Goal: Task Accomplishment & Management: Manage account settings

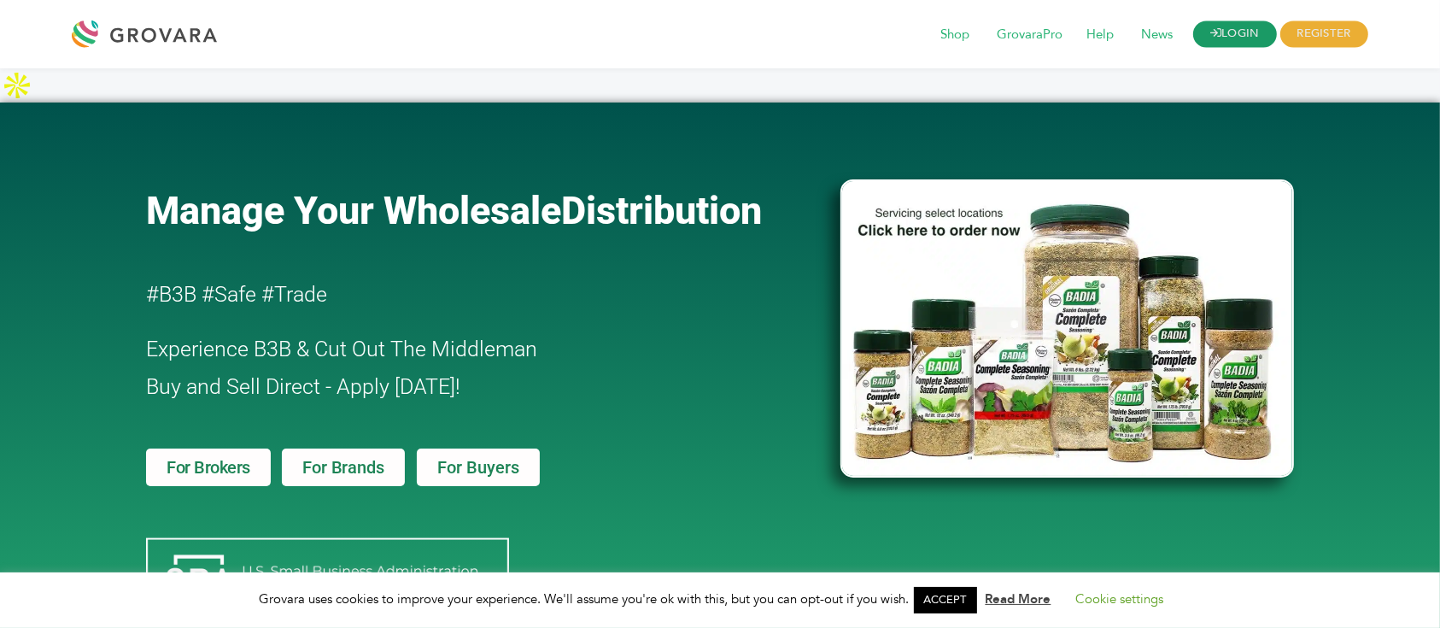
click at [1237, 21] on link "LOGIN" at bounding box center [1235, 34] width 84 height 26
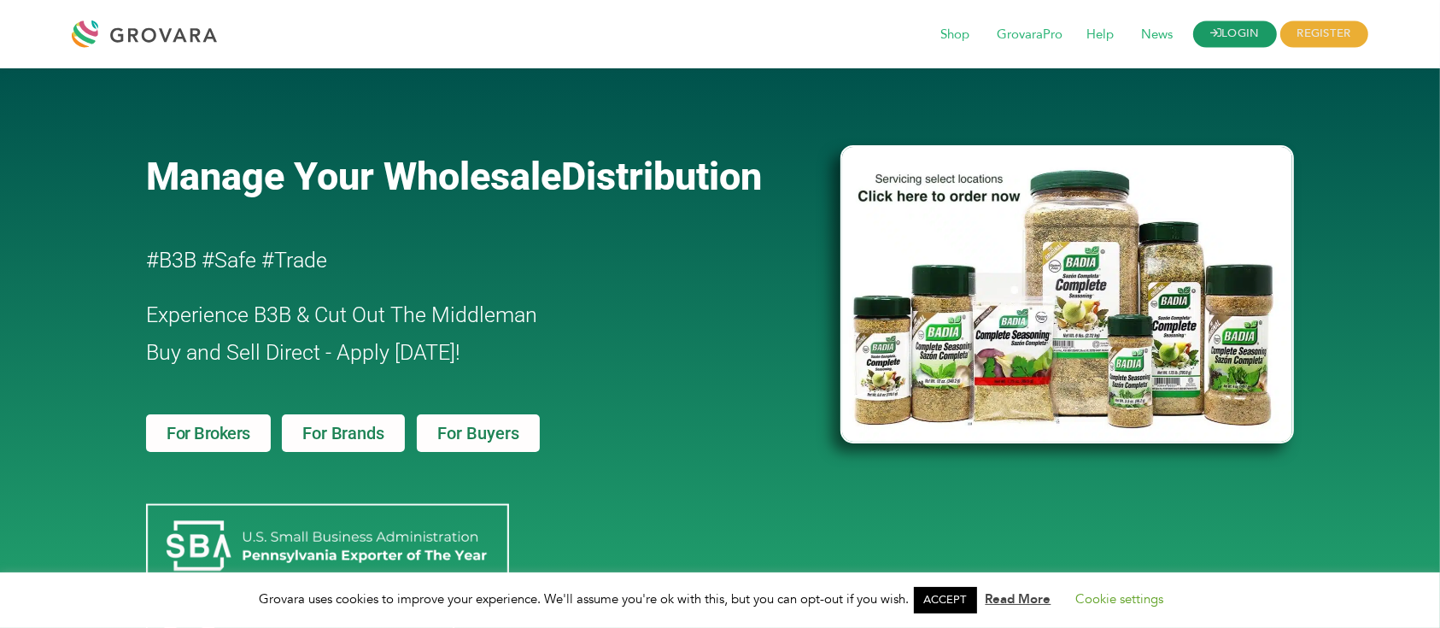
click at [1257, 35] on link "LOGIN" at bounding box center [1235, 34] width 84 height 26
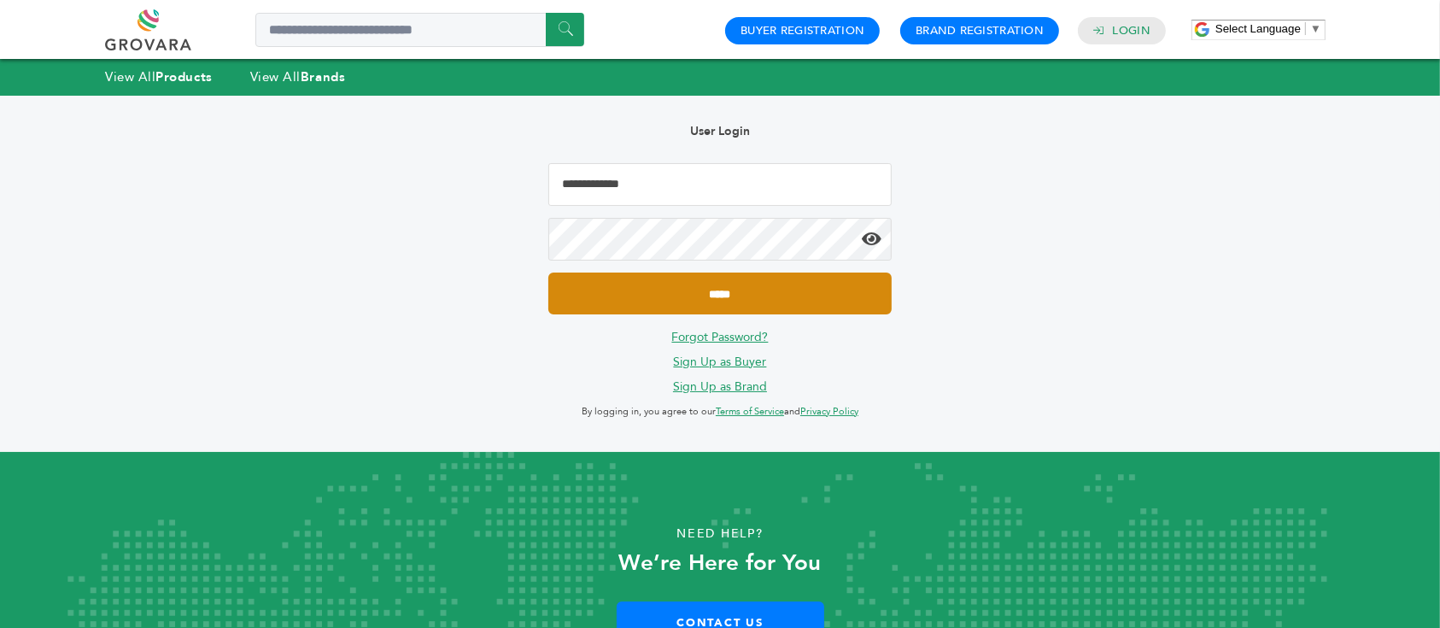
type input "**********"
click at [726, 292] on input "*****" at bounding box center [719, 294] width 343 height 42
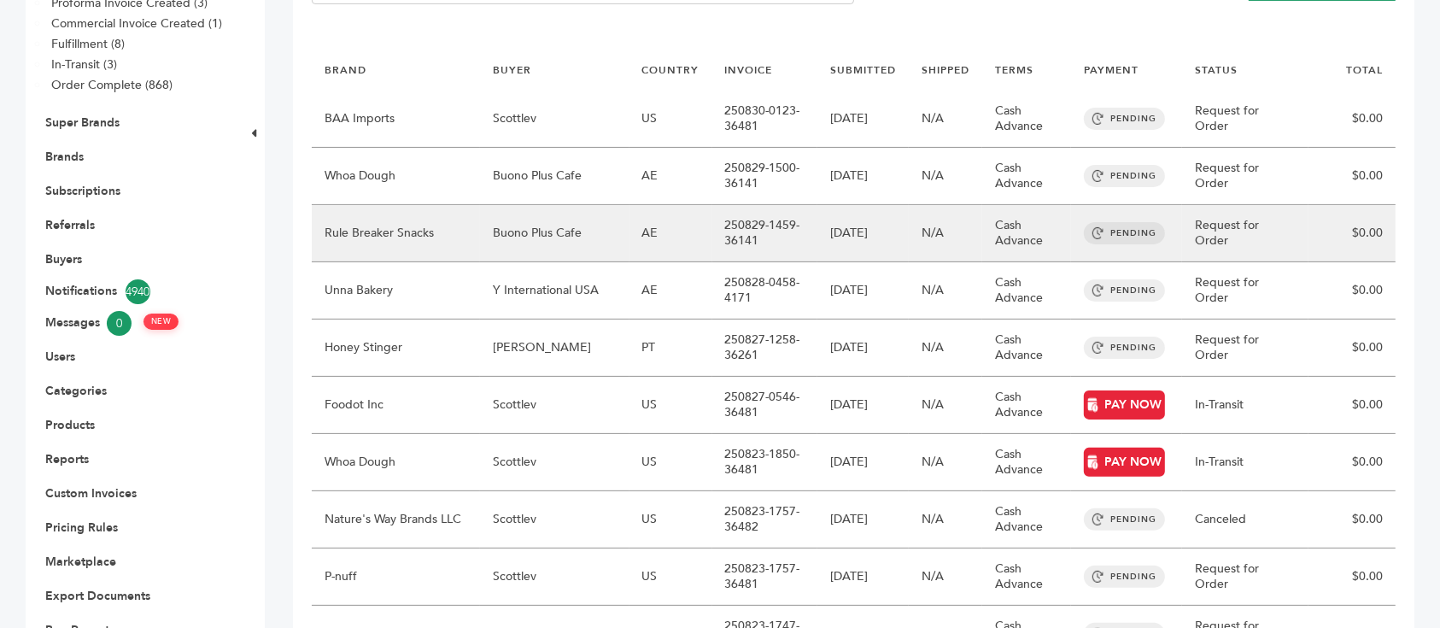
scroll to position [455, 0]
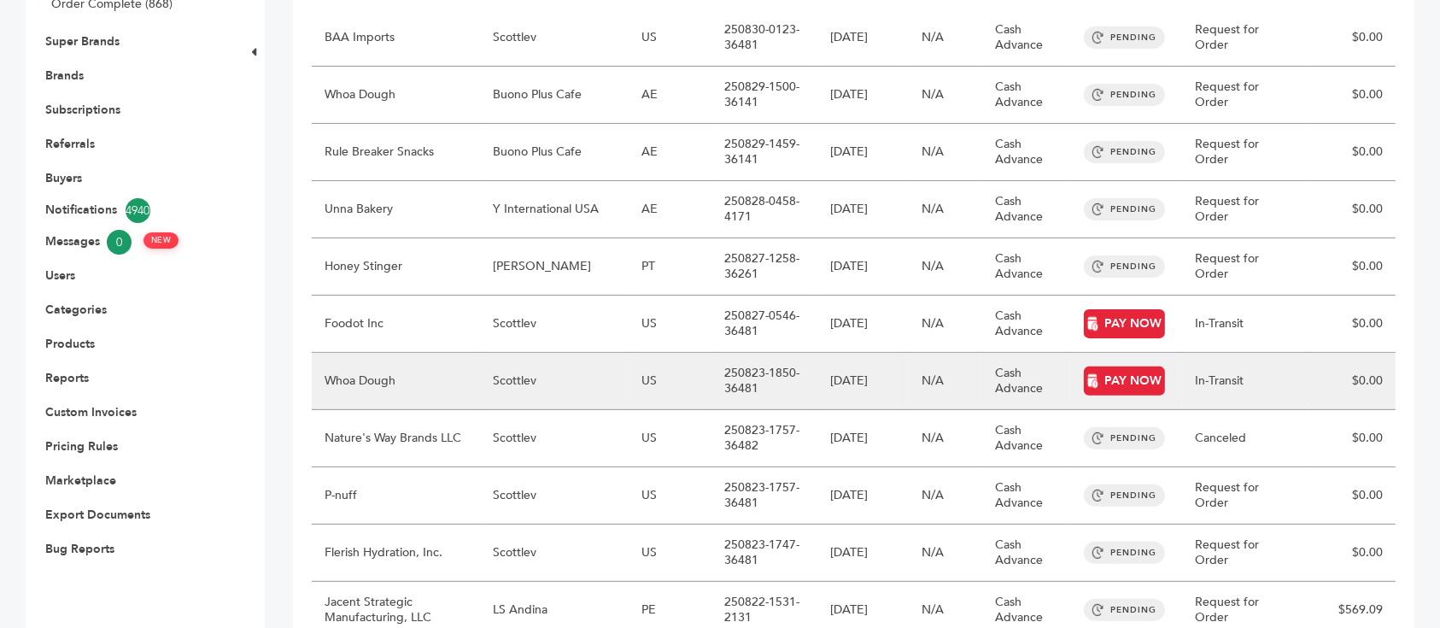
click at [554, 353] on td "Scottlev" at bounding box center [555, 381] width 150 height 57
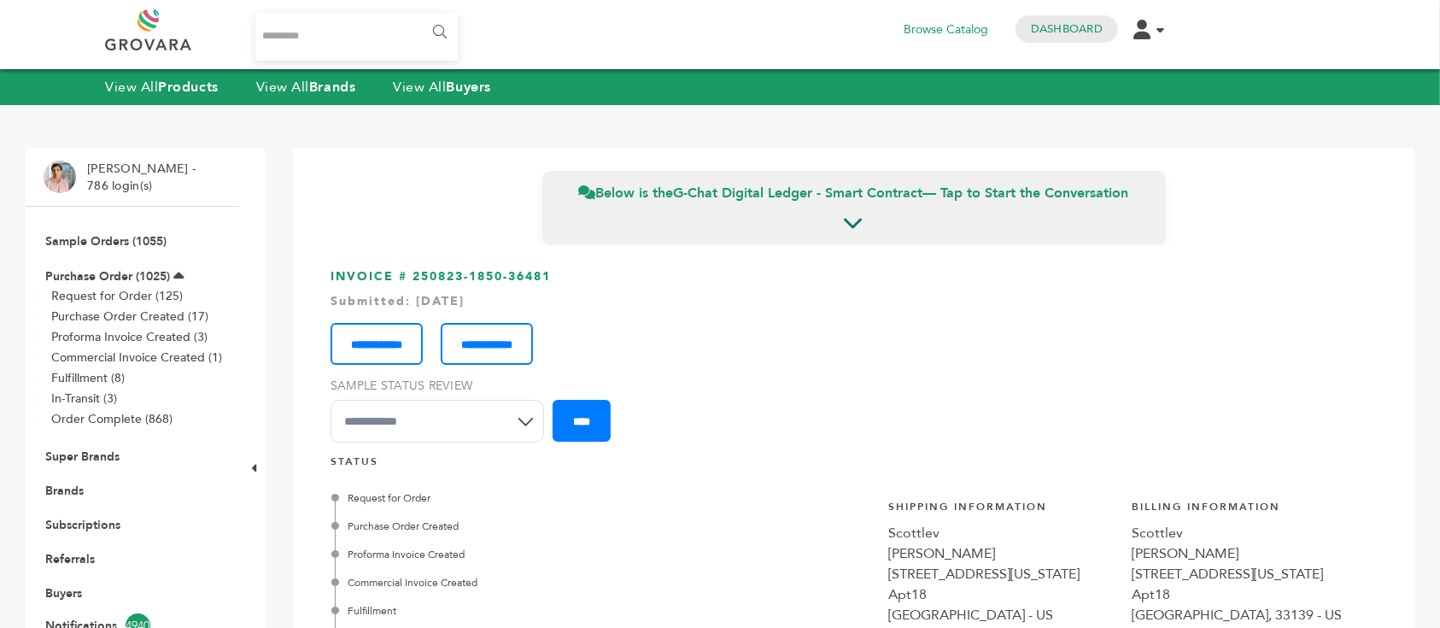
scroll to position [349, 0]
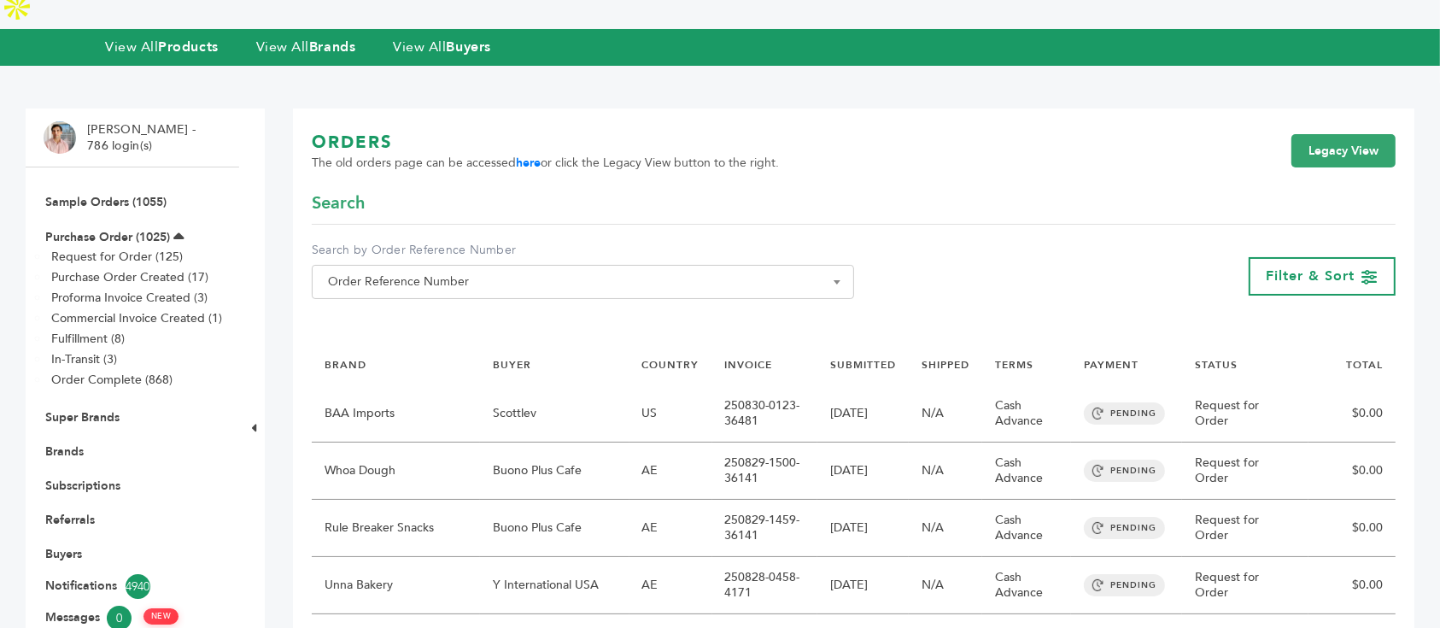
scroll to position [77, 0]
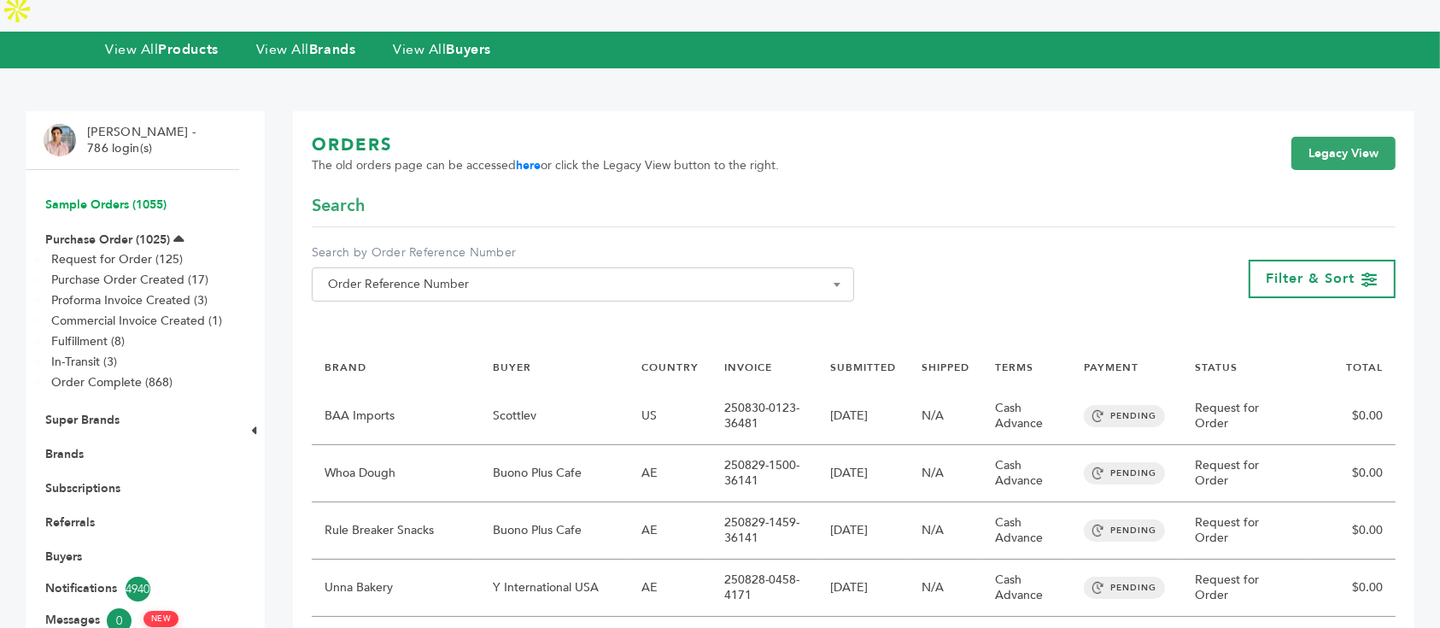
click at [114, 196] on link "Sample Orders (1055)" at bounding box center [105, 204] width 121 height 16
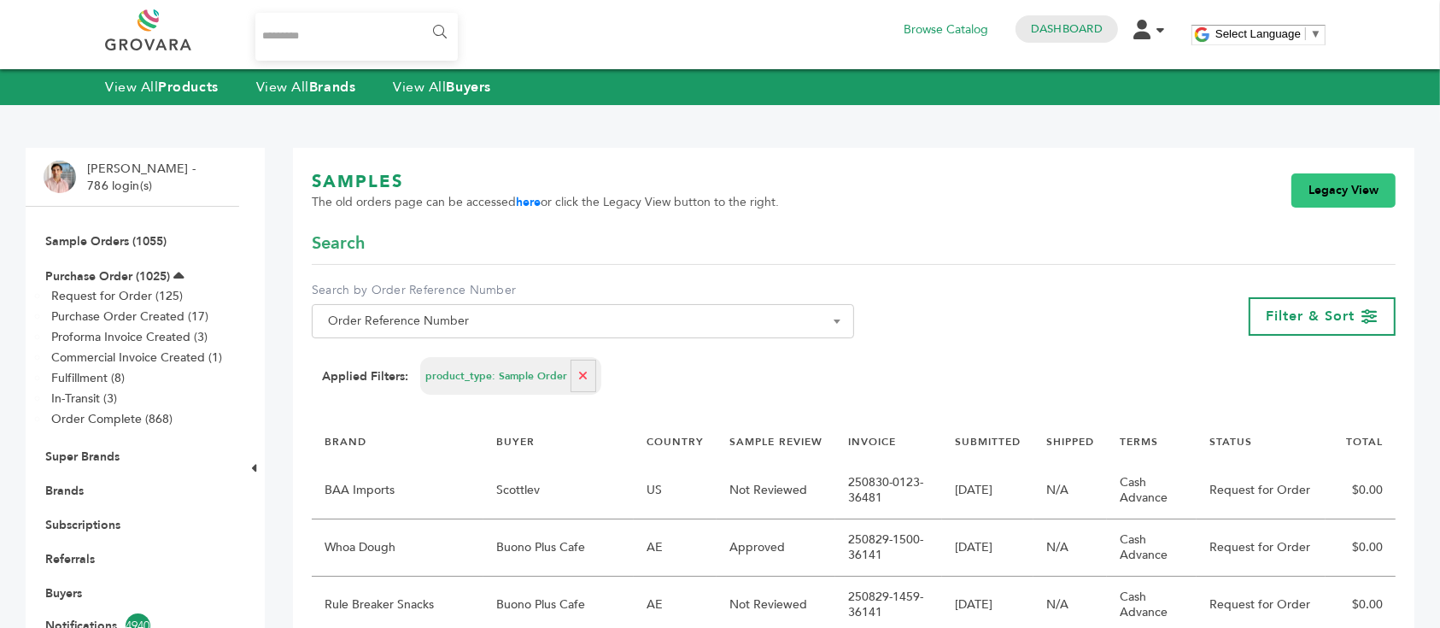
click at [1350, 181] on link "Legacy View" at bounding box center [1344, 190] width 104 height 34
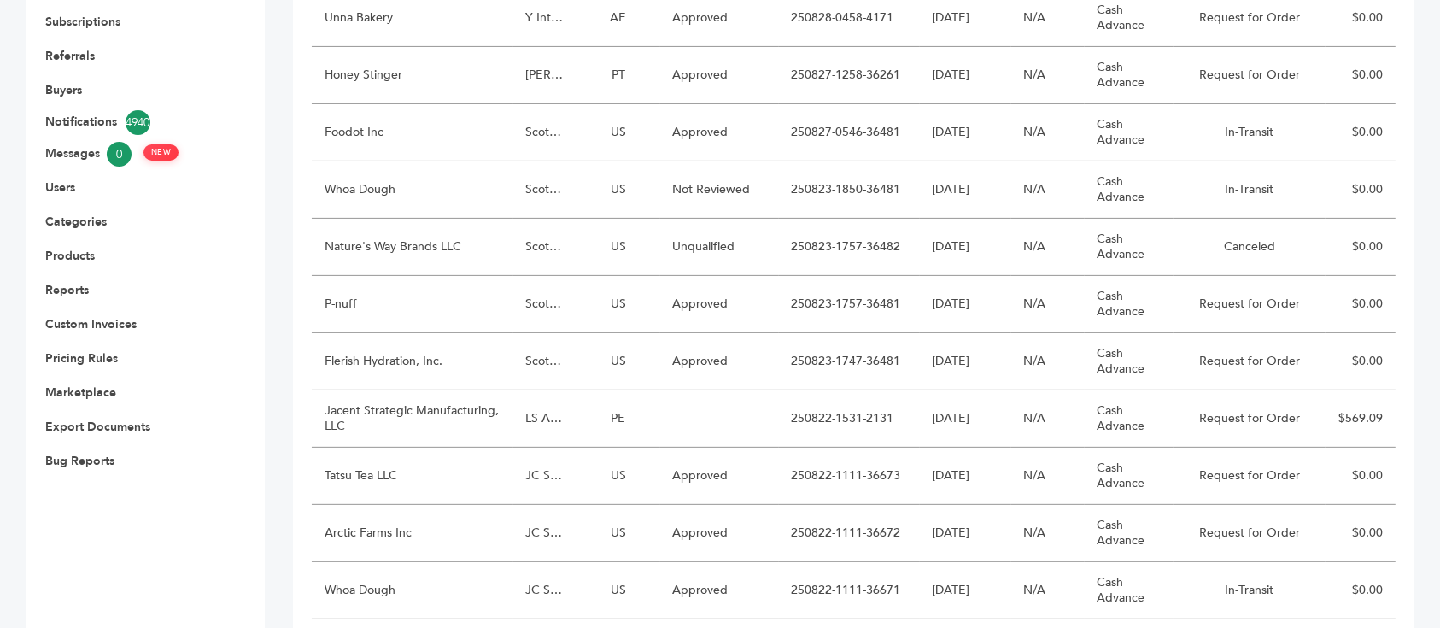
scroll to position [430, 0]
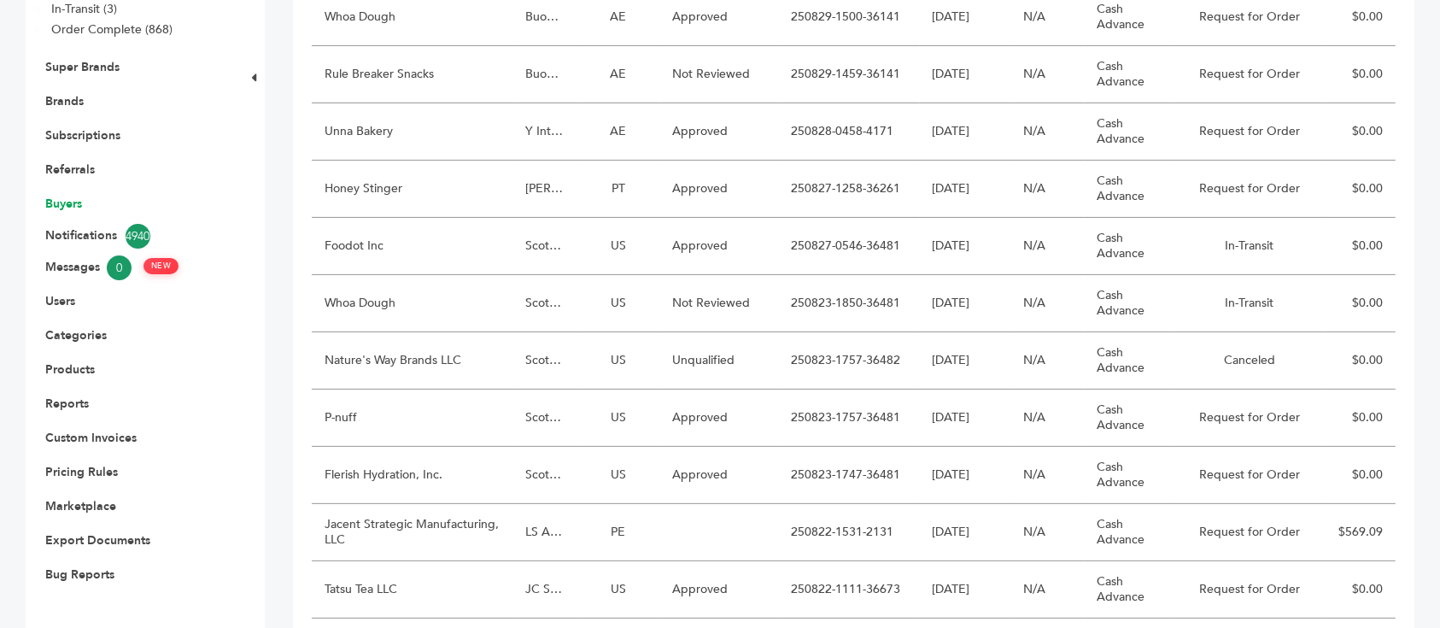
click at [71, 196] on link "Buyers" at bounding box center [63, 204] width 37 height 16
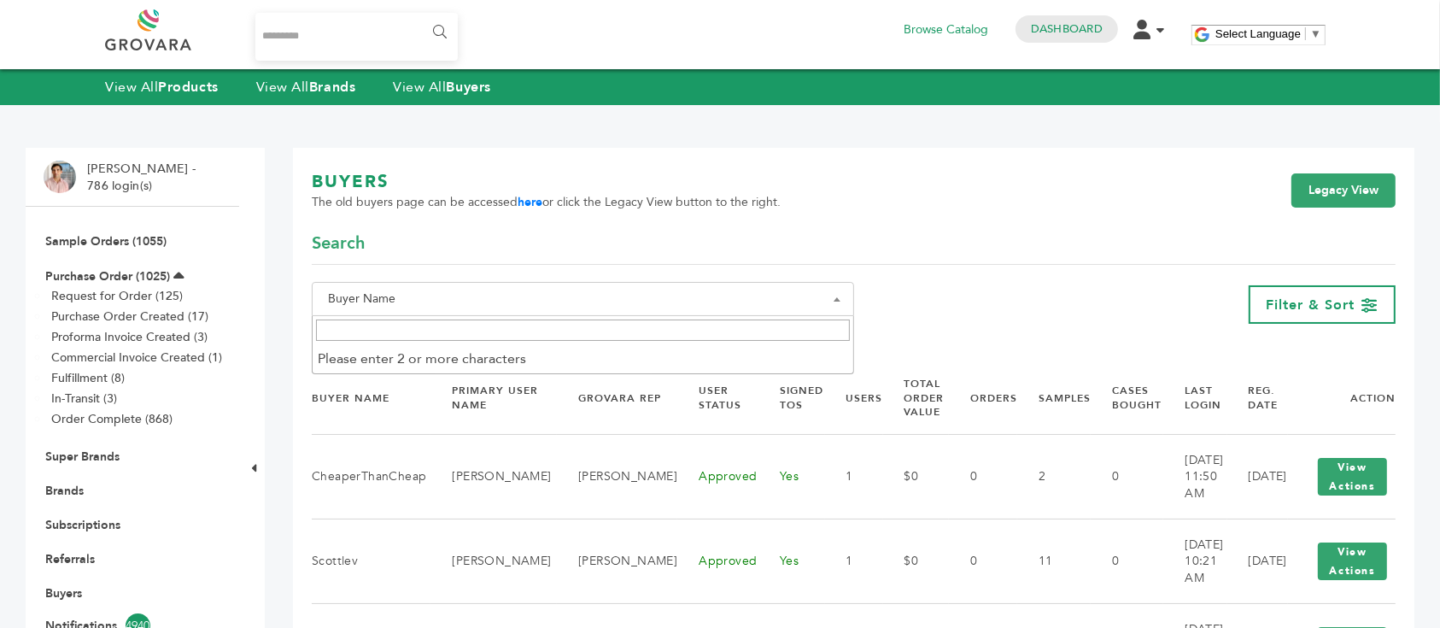
click at [677, 295] on span "Buyer Name" at bounding box center [583, 299] width 524 height 24
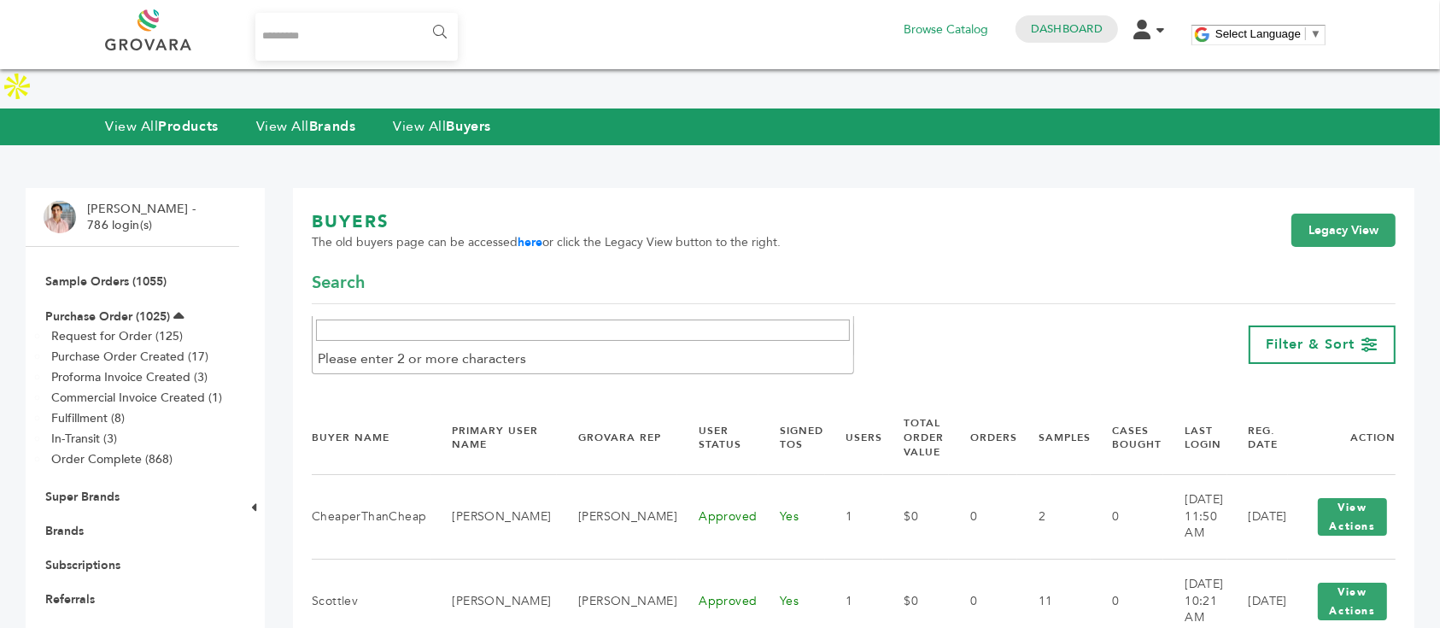
click at [718, 214] on div "BUYERS The old buyers page can be accessed here or click the Legacy View button…" at bounding box center [854, 241] width 1084 height 62
click at [1301, 214] on link "Legacy View" at bounding box center [1344, 231] width 104 height 34
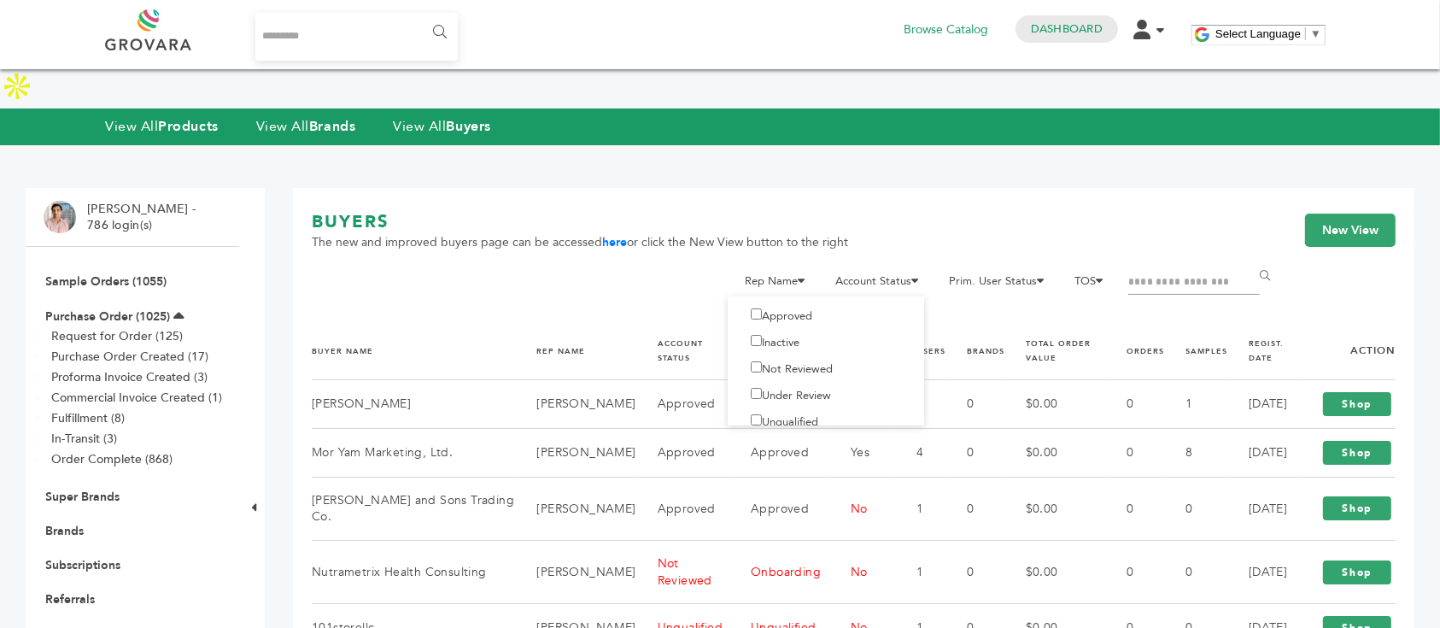
click at [790, 361] on label "Not Reviewed" at bounding box center [787, 368] width 92 height 15
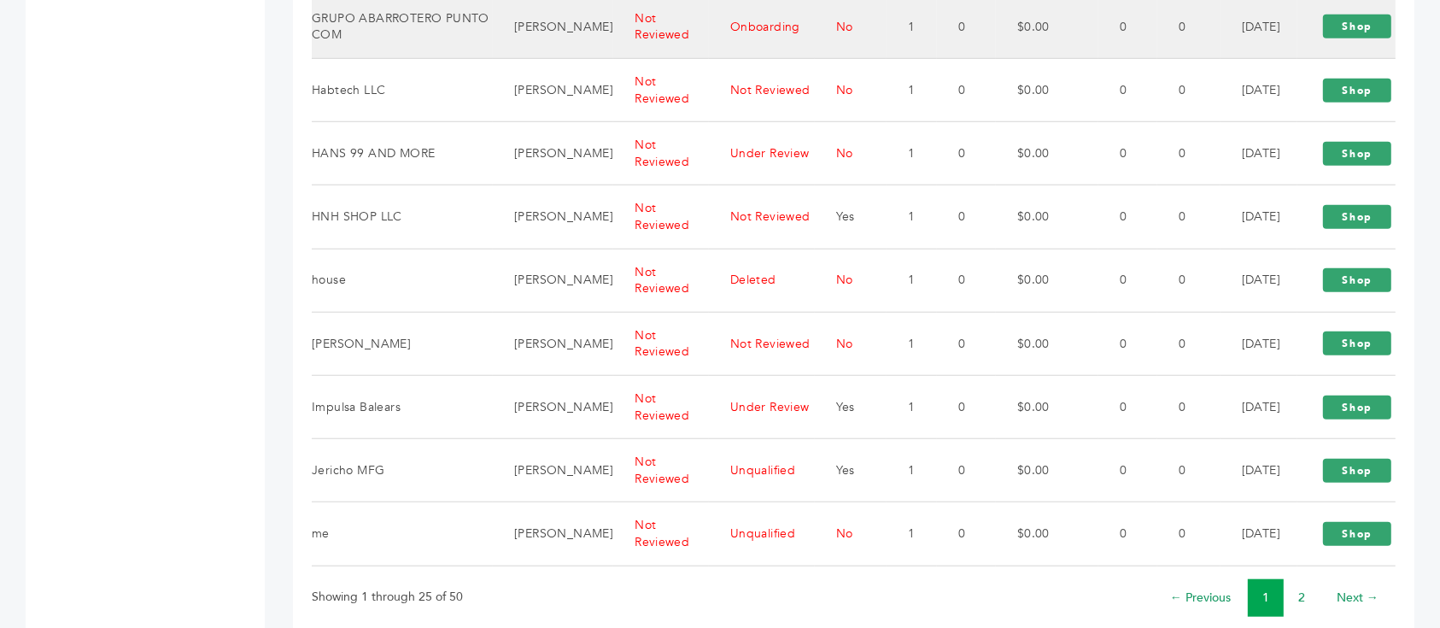
scroll to position [1315, 0]
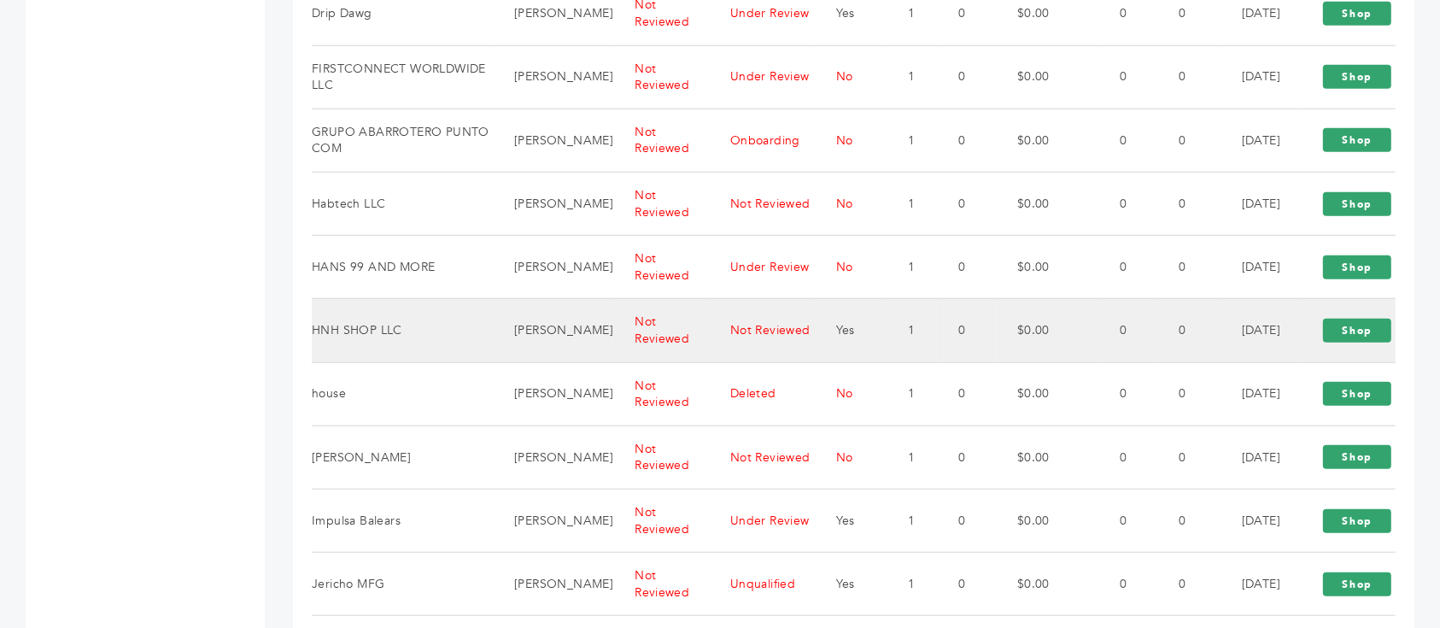
click at [571, 299] on td "[PERSON_NAME]" at bounding box center [553, 330] width 120 height 63
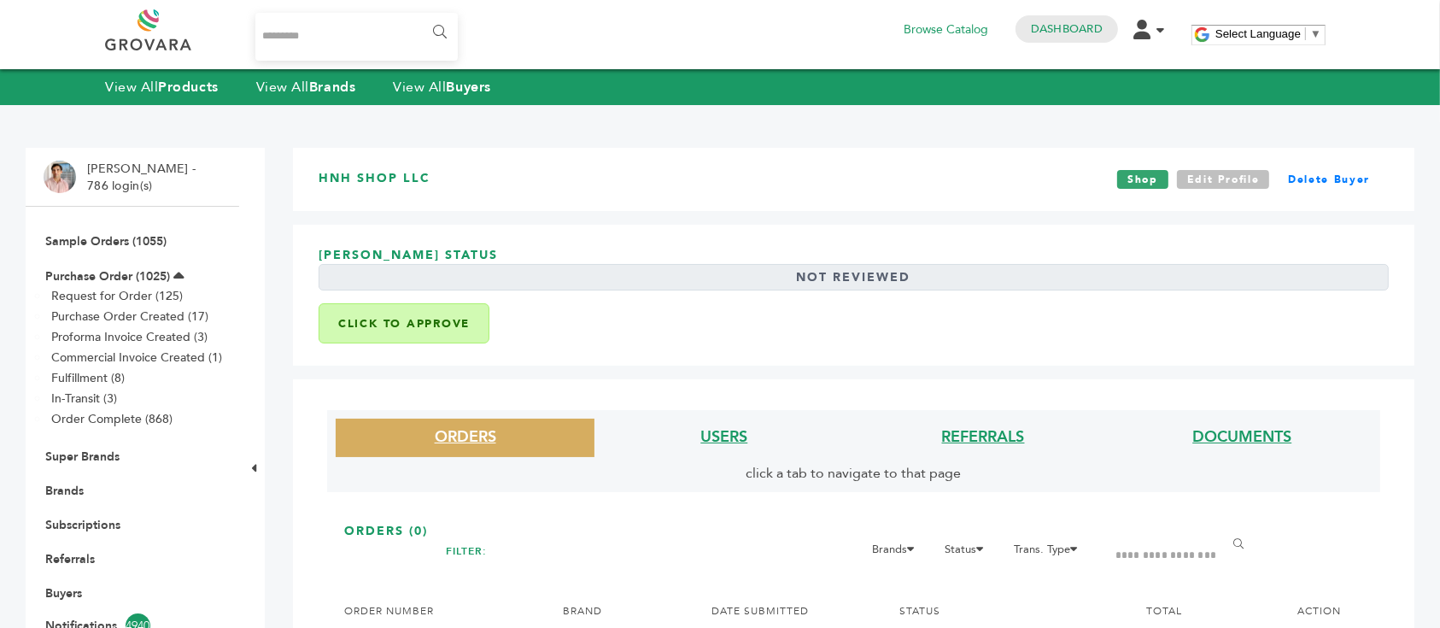
click at [1204, 179] on link "Edit Profile" at bounding box center [1223, 179] width 93 height 19
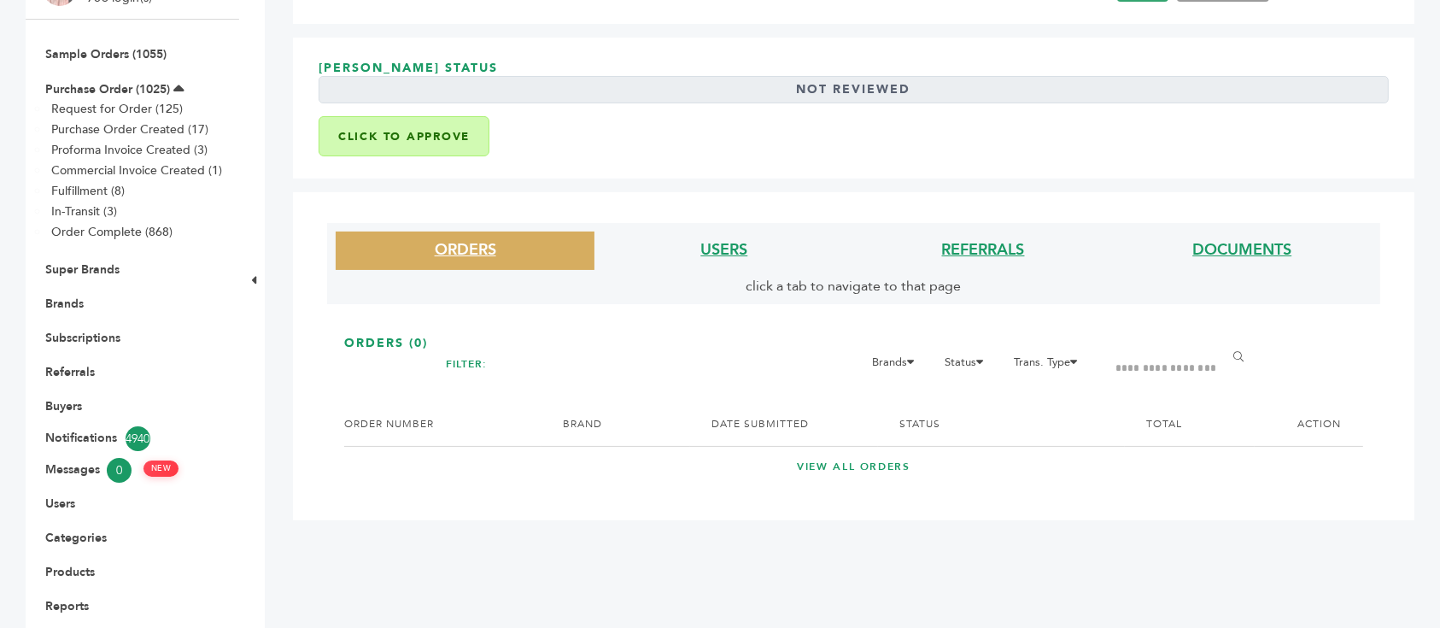
scroll to position [114, 0]
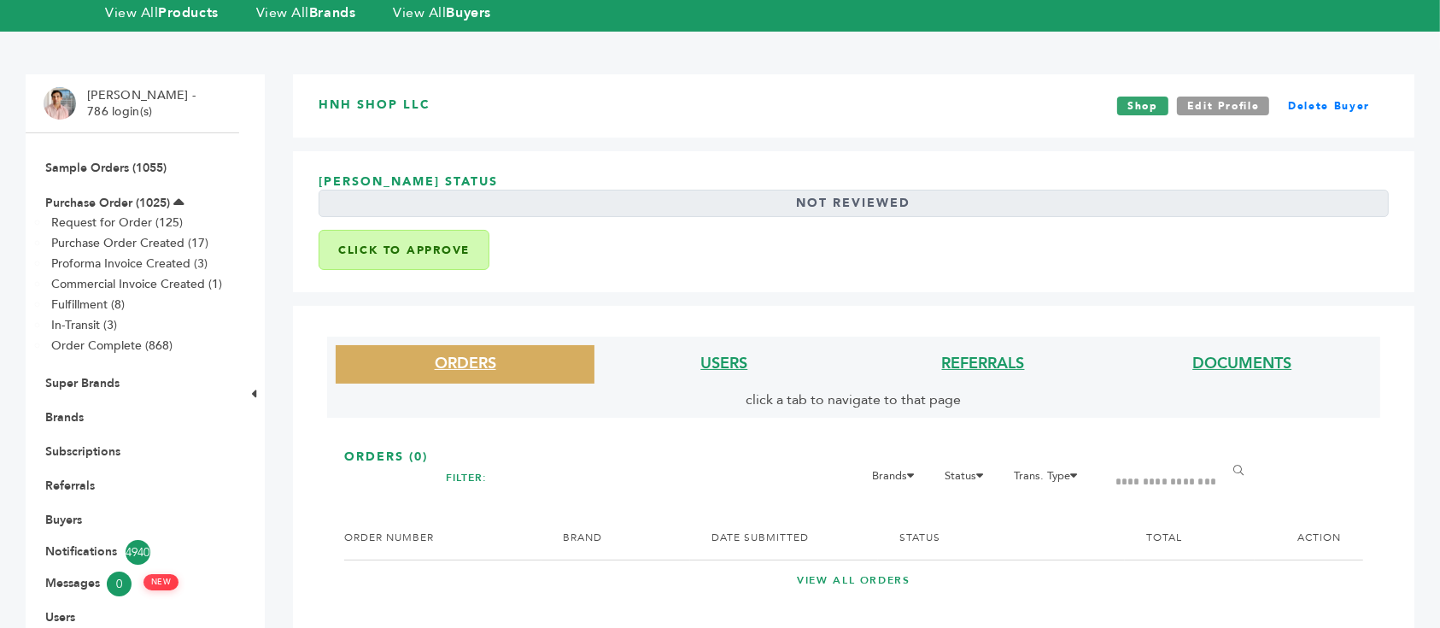
click at [716, 345] on li "USERS" at bounding box center [724, 364] width 259 height 38
click at [718, 353] on link "USERS" at bounding box center [724, 363] width 47 height 21
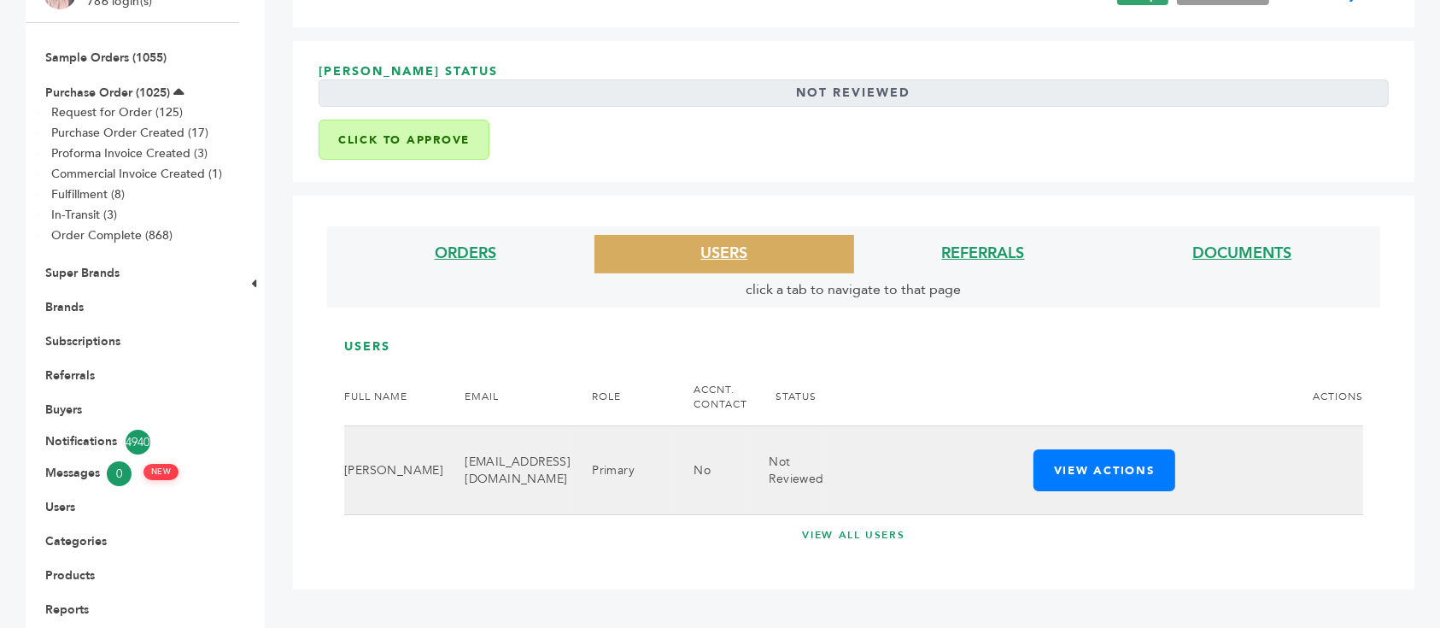
scroll to position [227, 0]
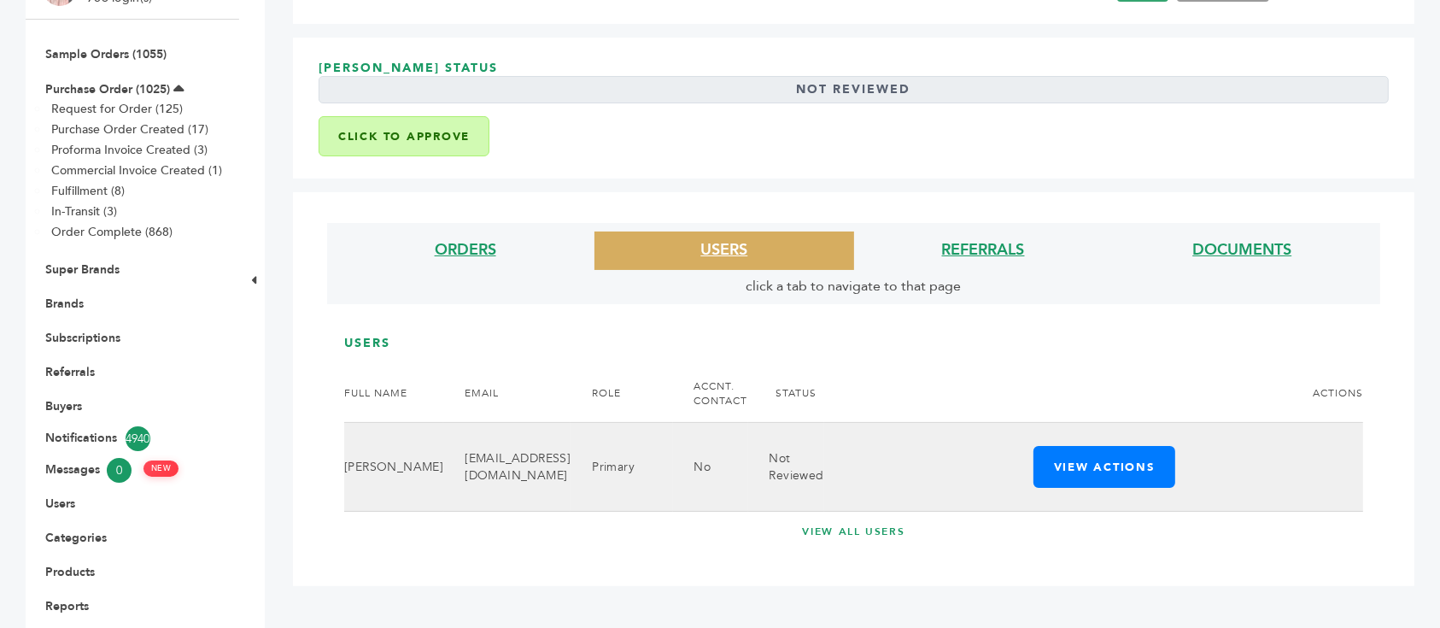
click at [501, 426] on td "hnhshopllc@gmail.com" at bounding box center [506, 467] width 127 height 89
copy tr "hnhshopllc@gmail.com"
click at [397, 423] on td "Harshvardhan Gaikwad" at bounding box center [393, 467] width 99 height 89
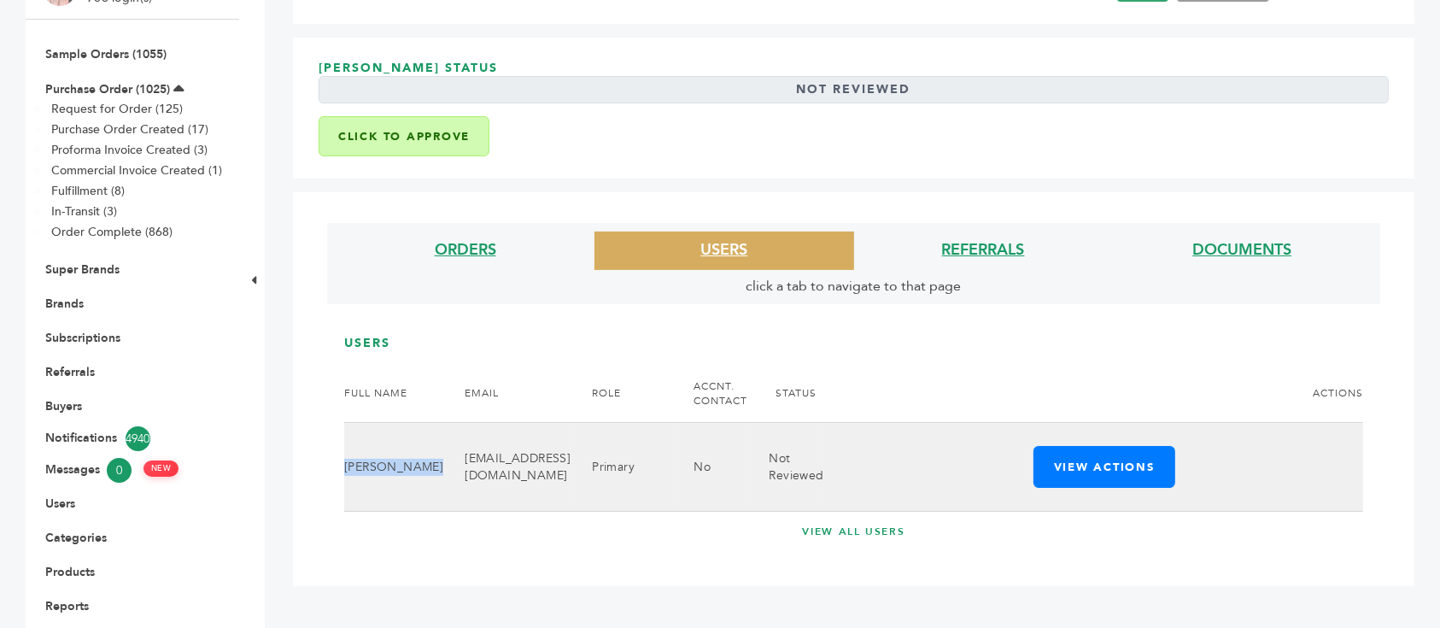
click at [397, 423] on td "Harshvardhan Gaikwad" at bounding box center [393, 467] width 99 height 89
copy td "Harshvardhan"
click at [492, 423] on td "hnhshopllc@gmail.com" at bounding box center [506, 467] width 127 height 89
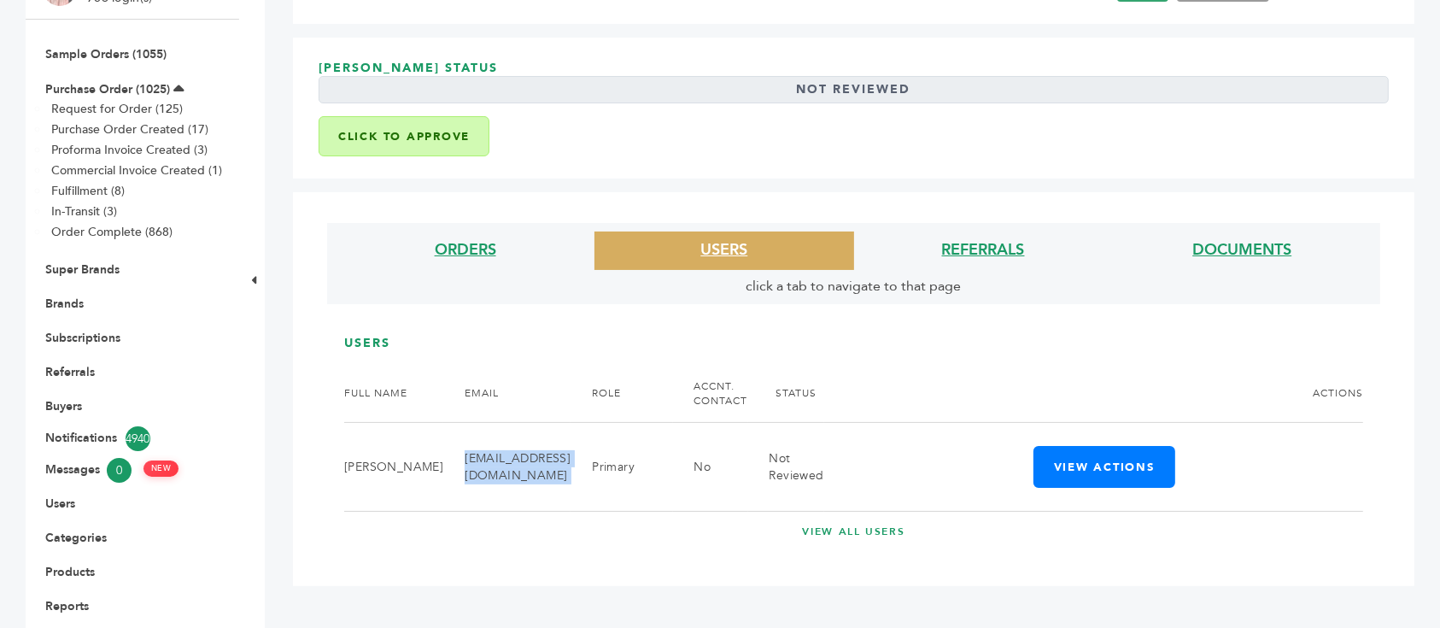
copy tr "hnhshopllc@gmail.com"
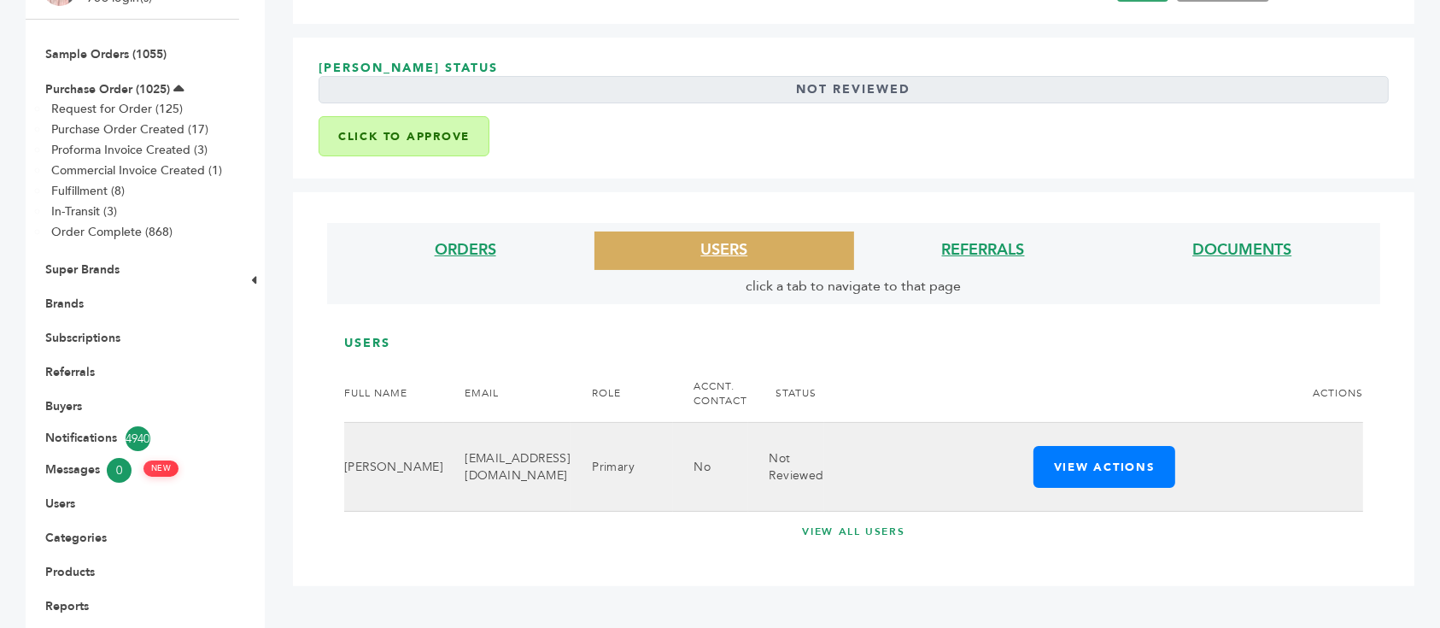
click at [367, 426] on td "Harshvardhan Gaikwad" at bounding box center [393, 467] width 99 height 89
click at [374, 423] on td "Harshvardhan Gaikwad" at bounding box center [393, 467] width 99 height 89
copy td "Harshvardhan"
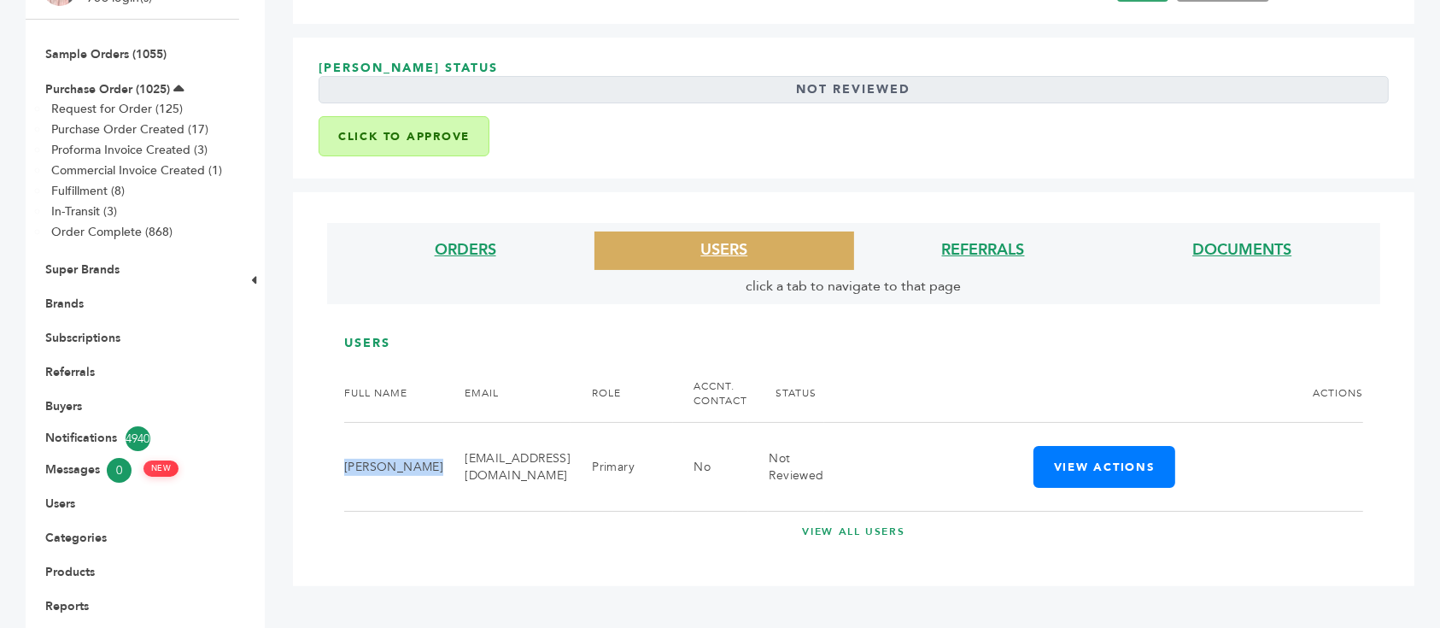
scroll to position [0, 0]
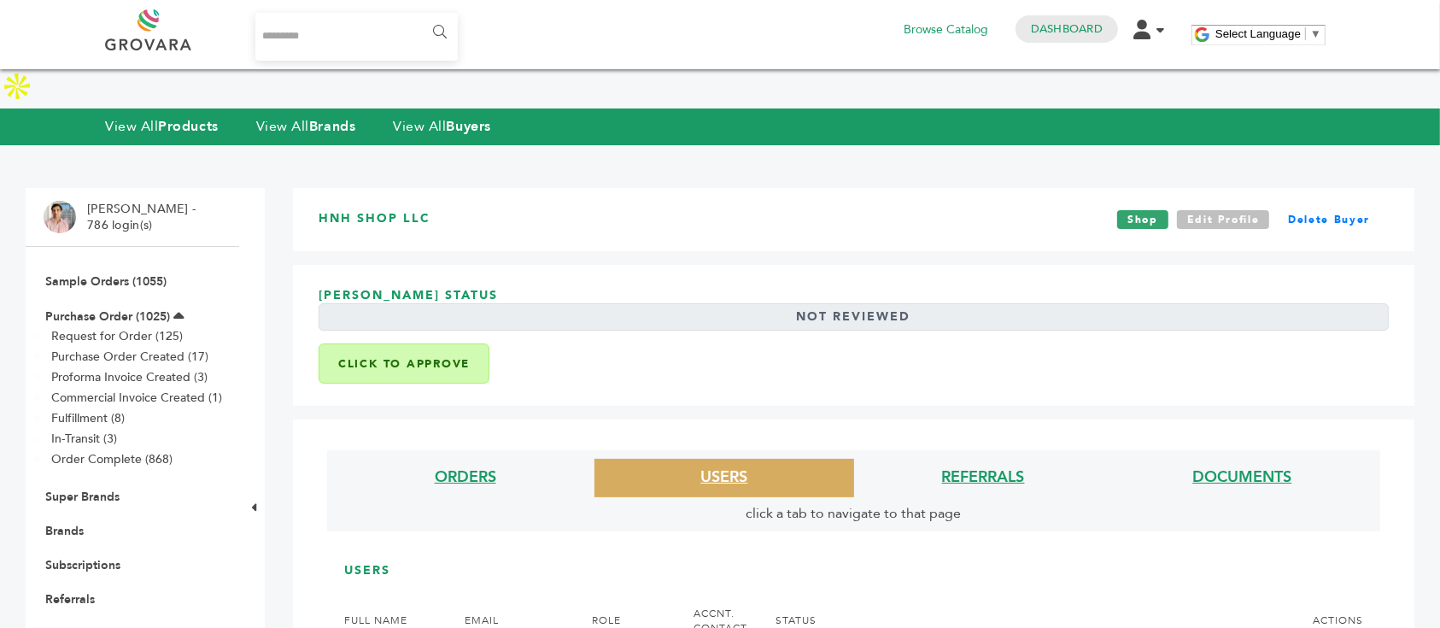
click at [1224, 210] on link "Edit Profile" at bounding box center [1223, 219] width 93 height 19
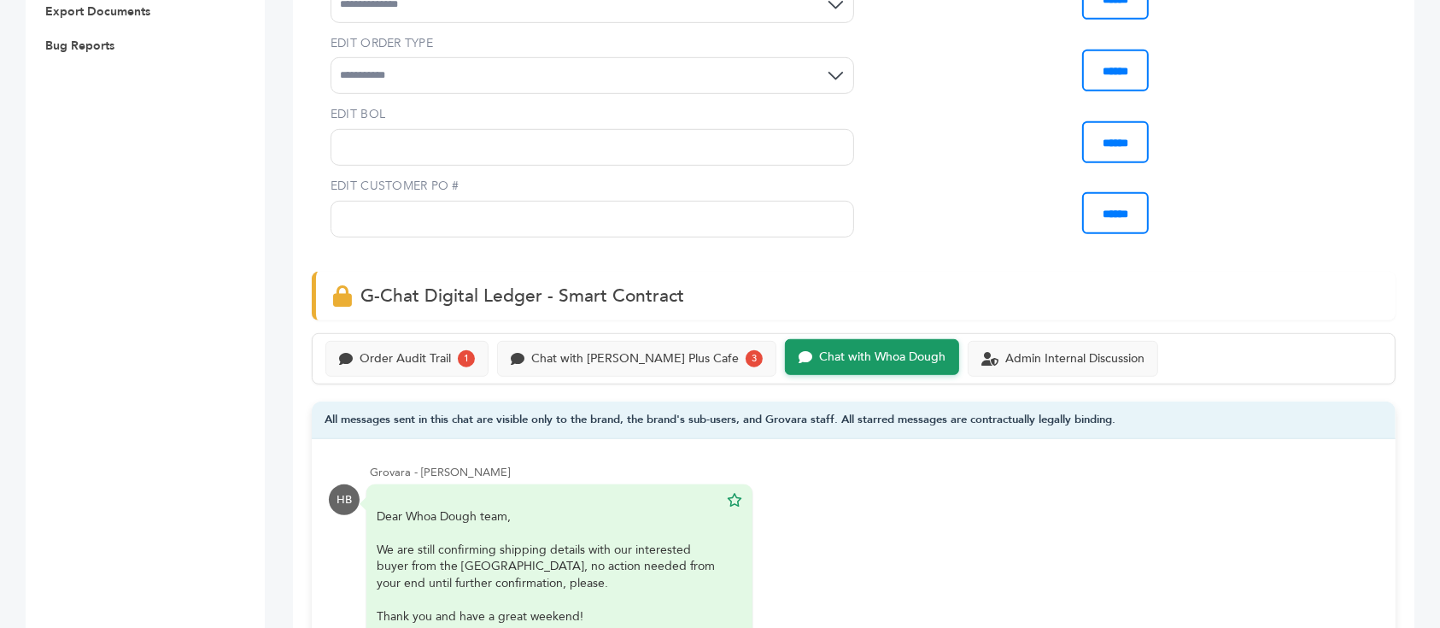
scroll to position [1139, 0]
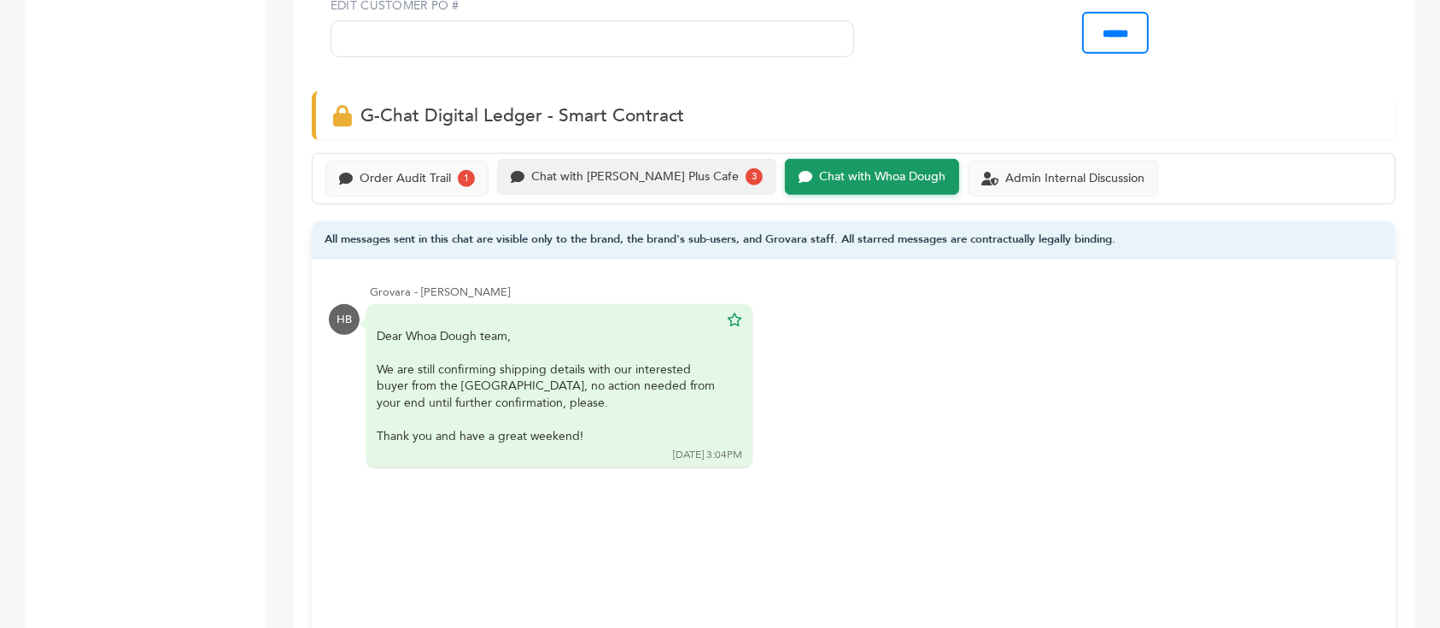
click at [640, 170] on div "Chat with Buono Plus Cafe" at bounding box center [635, 177] width 208 height 15
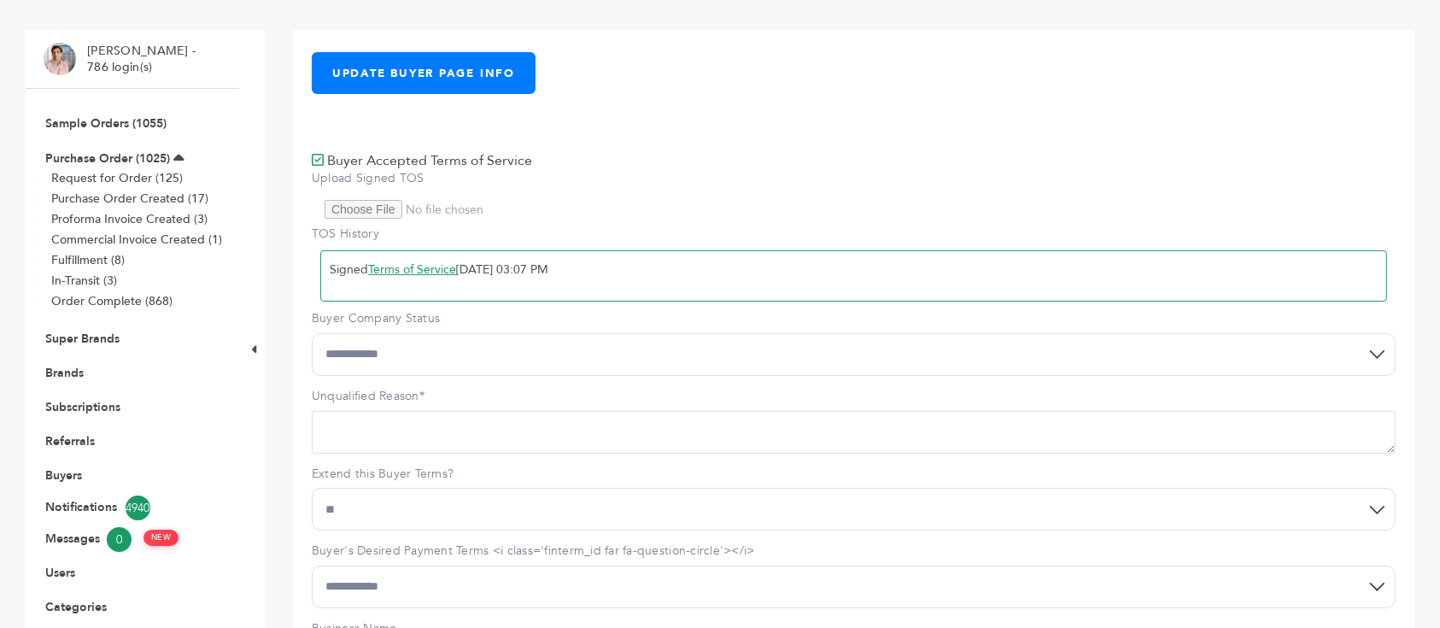
scroll to position [114, 0]
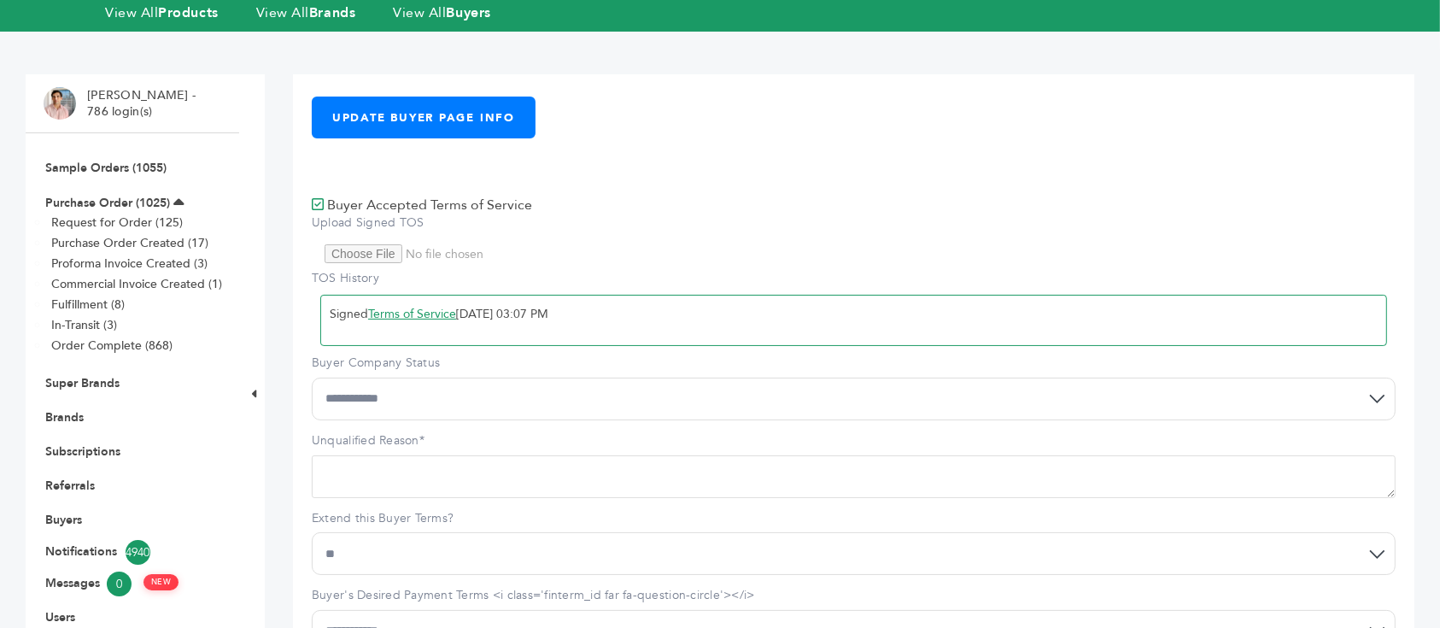
click at [519, 378] on select "**********" at bounding box center [854, 399] width 1084 height 43
select select "*"
click at [312, 378] on select "**********" at bounding box center [854, 399] width 1084 height 43
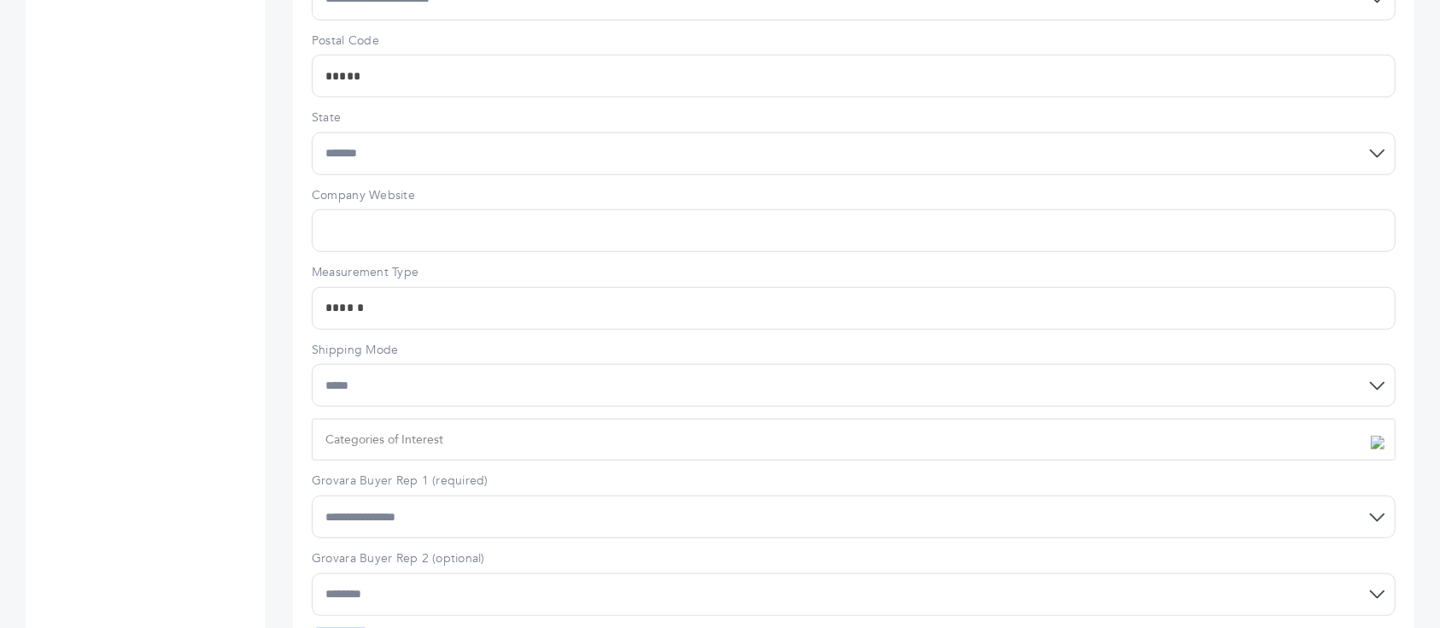
scroll to position [1433, 0]
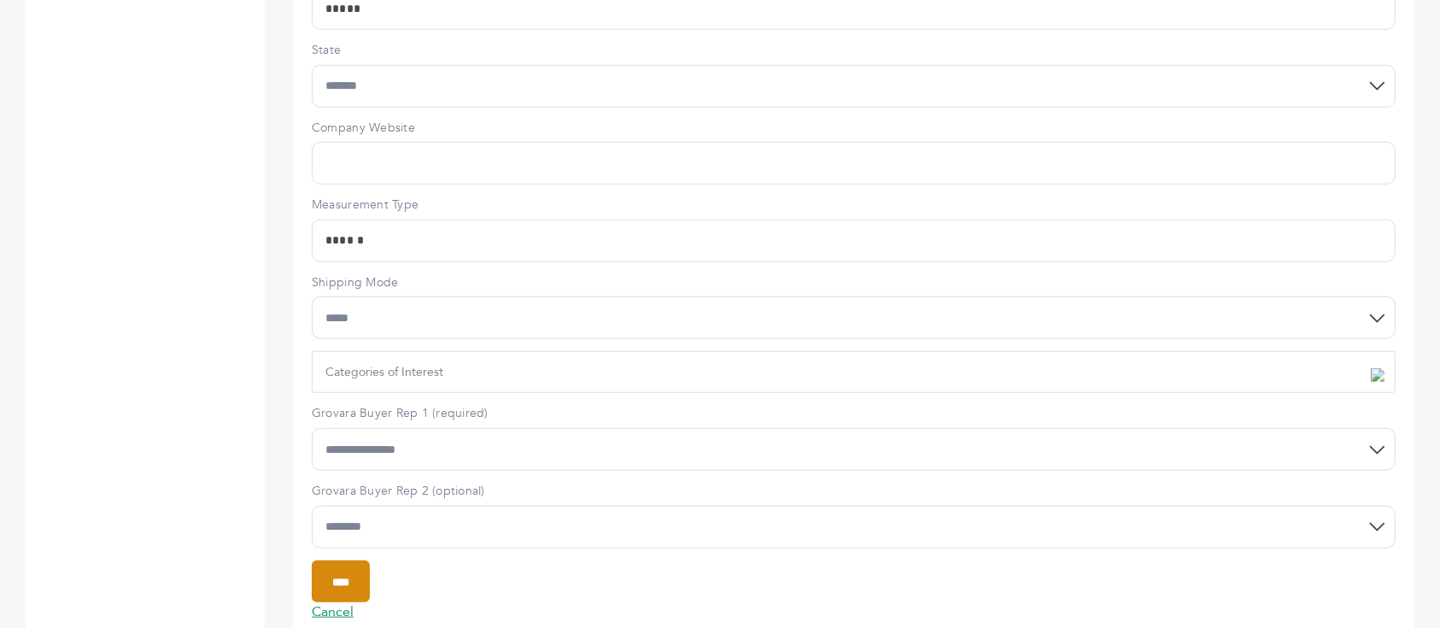
click at [370, 560] on input "****" at bounding box center [341, 581] width 58 height 42
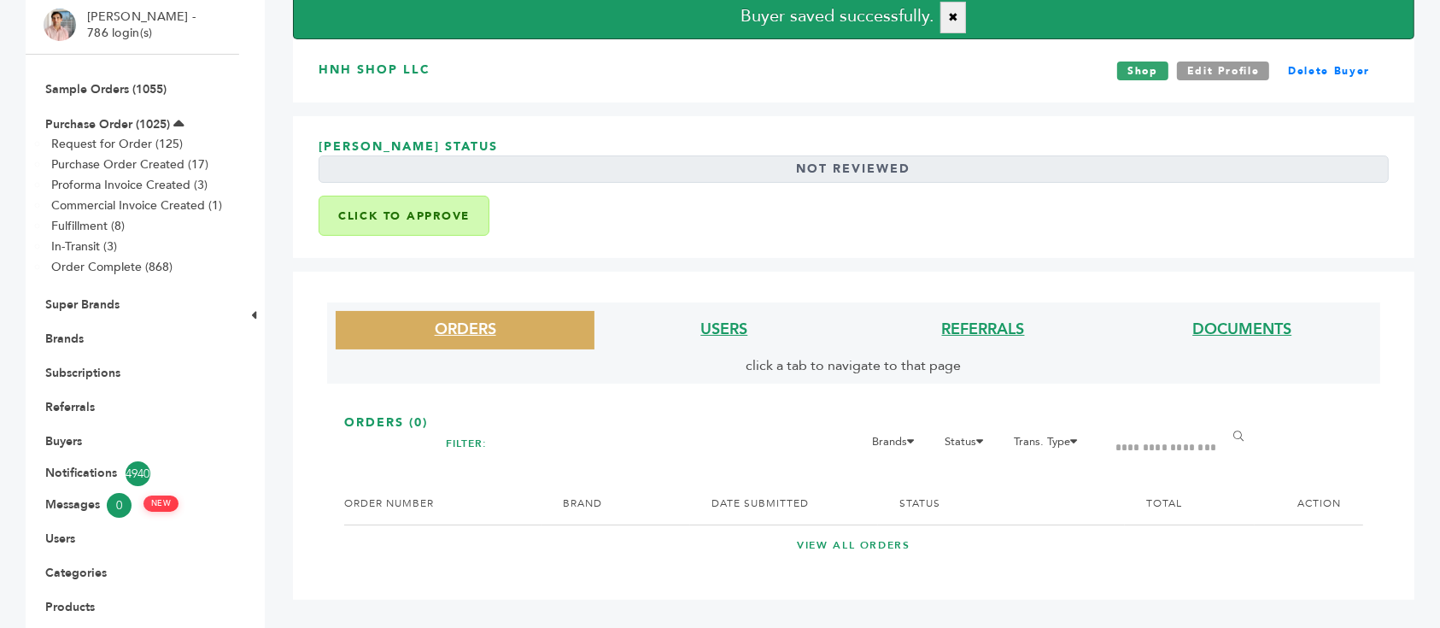
scroll to position [227, 0]
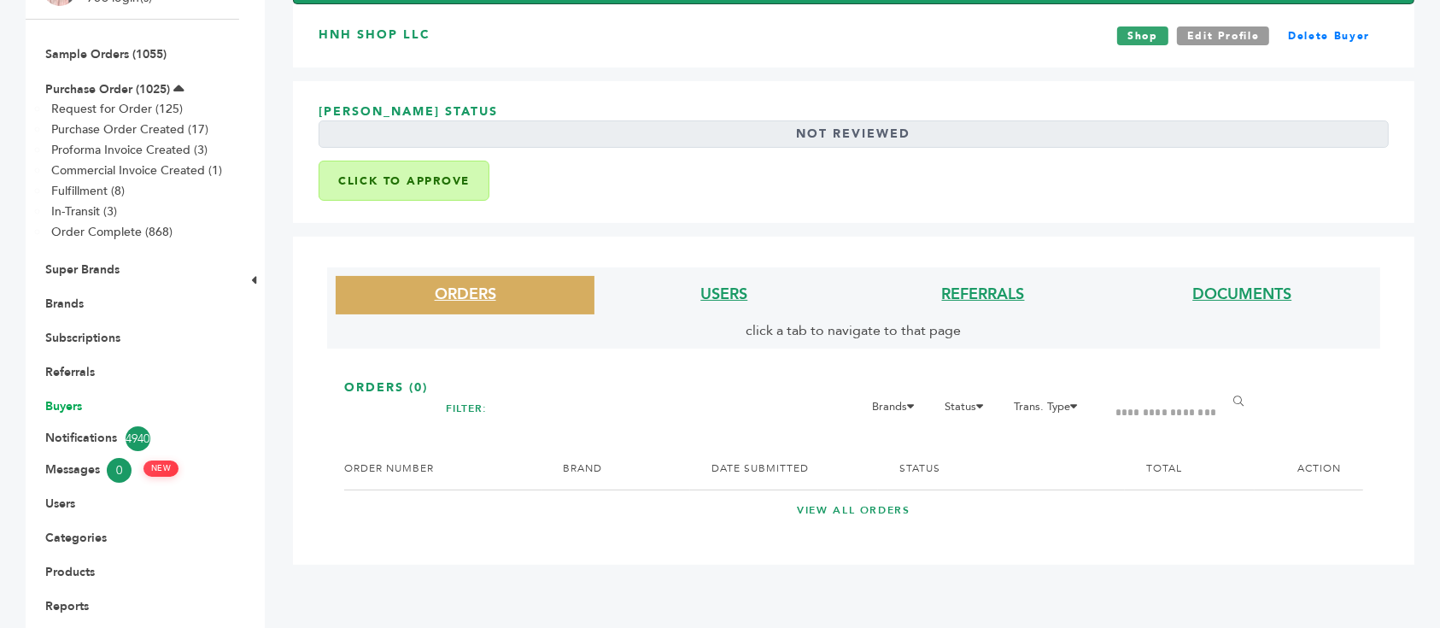
click at [67, 398] on link "Buyers" at bounding box center [63, 406] width 37 height 16
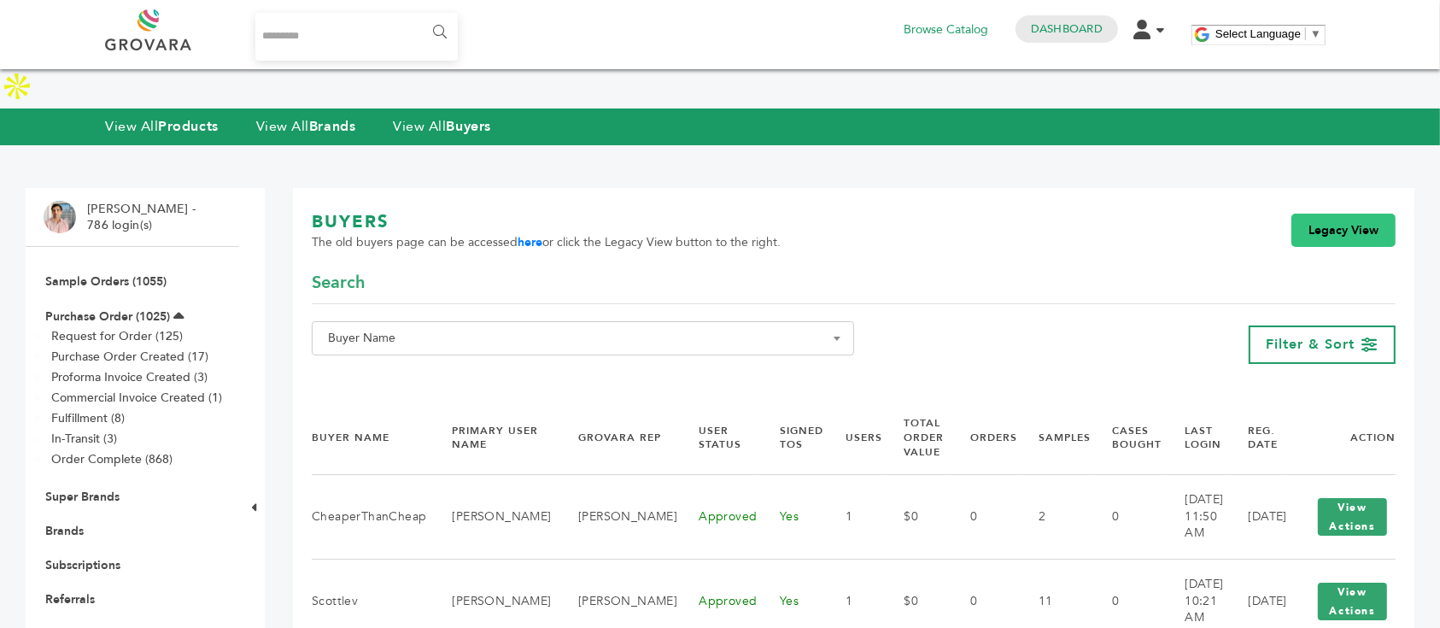
click at [1319, 214] on link "Legacy View" at bounding box center [1344, 231] width 104 height 34
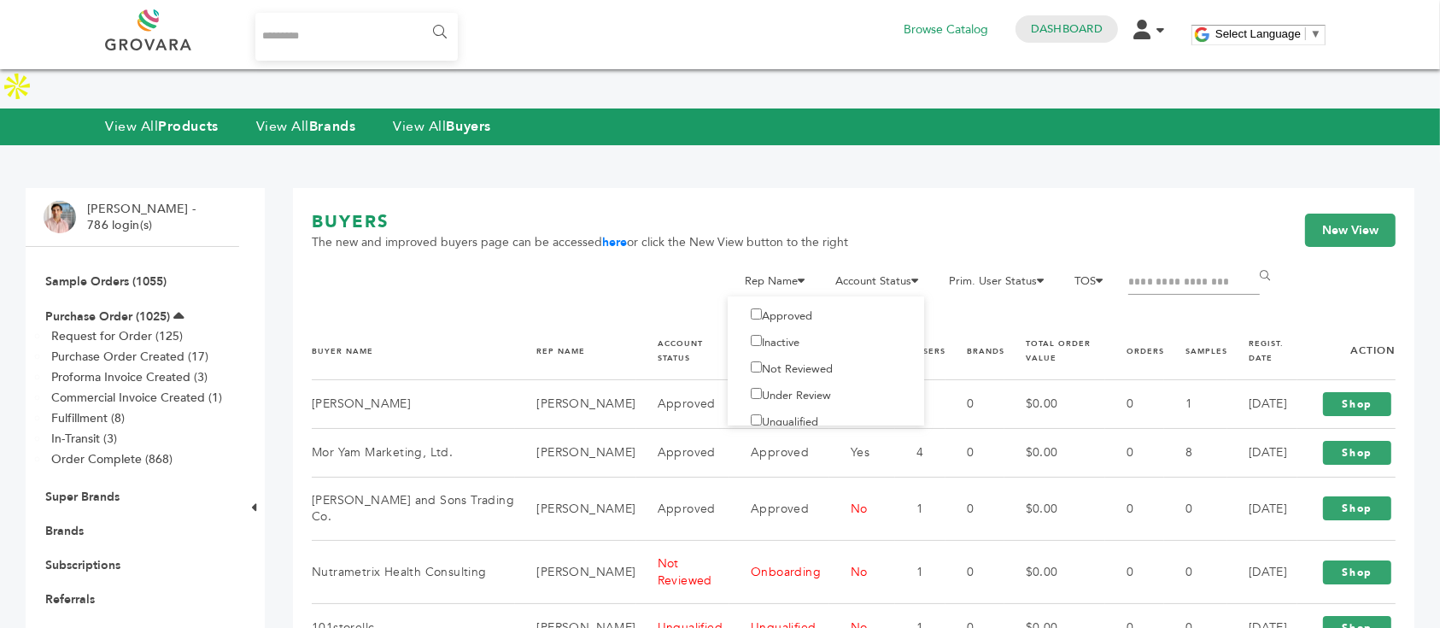
click at [803, 361] on label "Not Reviewed" at bounding box center [787, 368] width 92 height 15
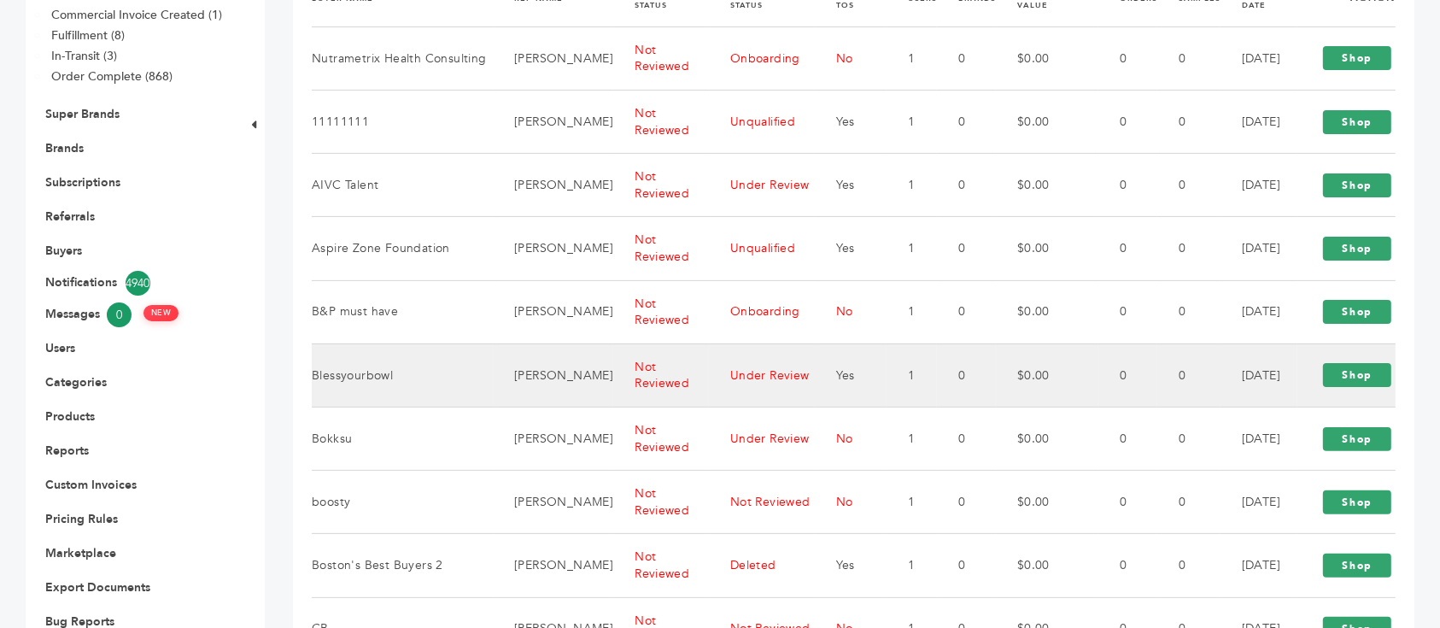
scroll to position [114, 0]
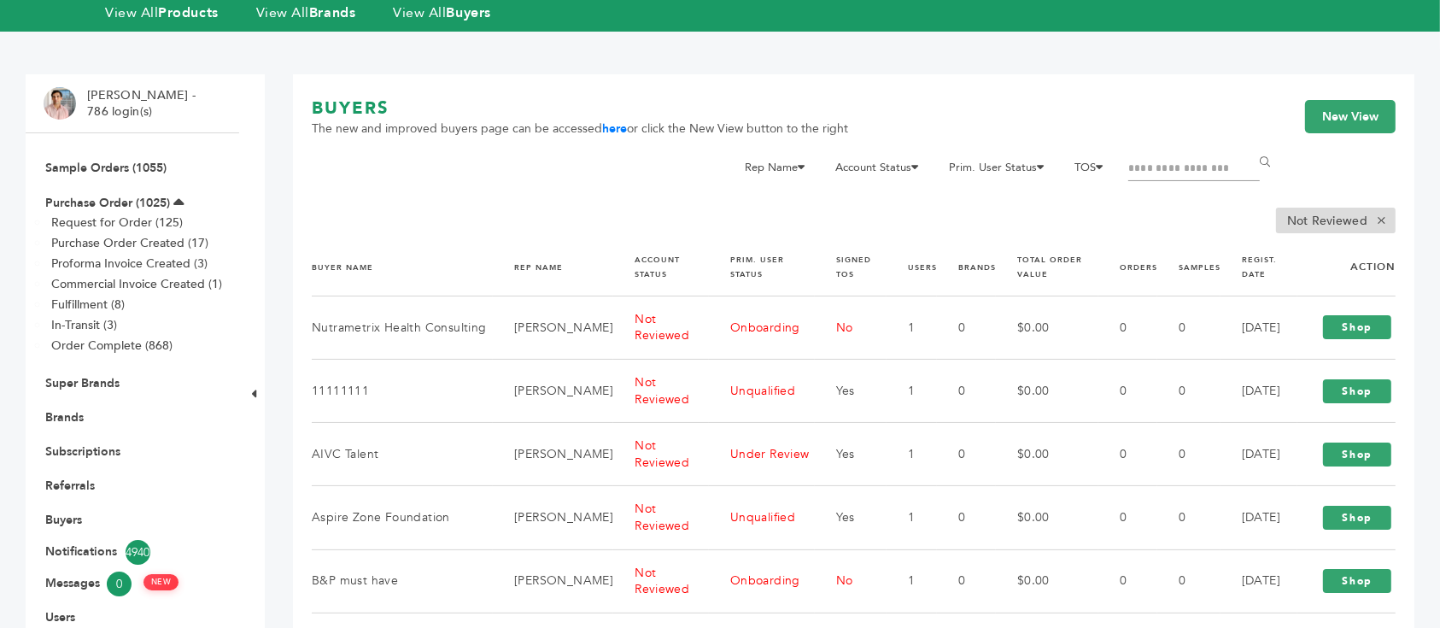
click at [1273, 237] on th "REGIST. DATE" at bounding box center [1260, 266] width 78 height 58
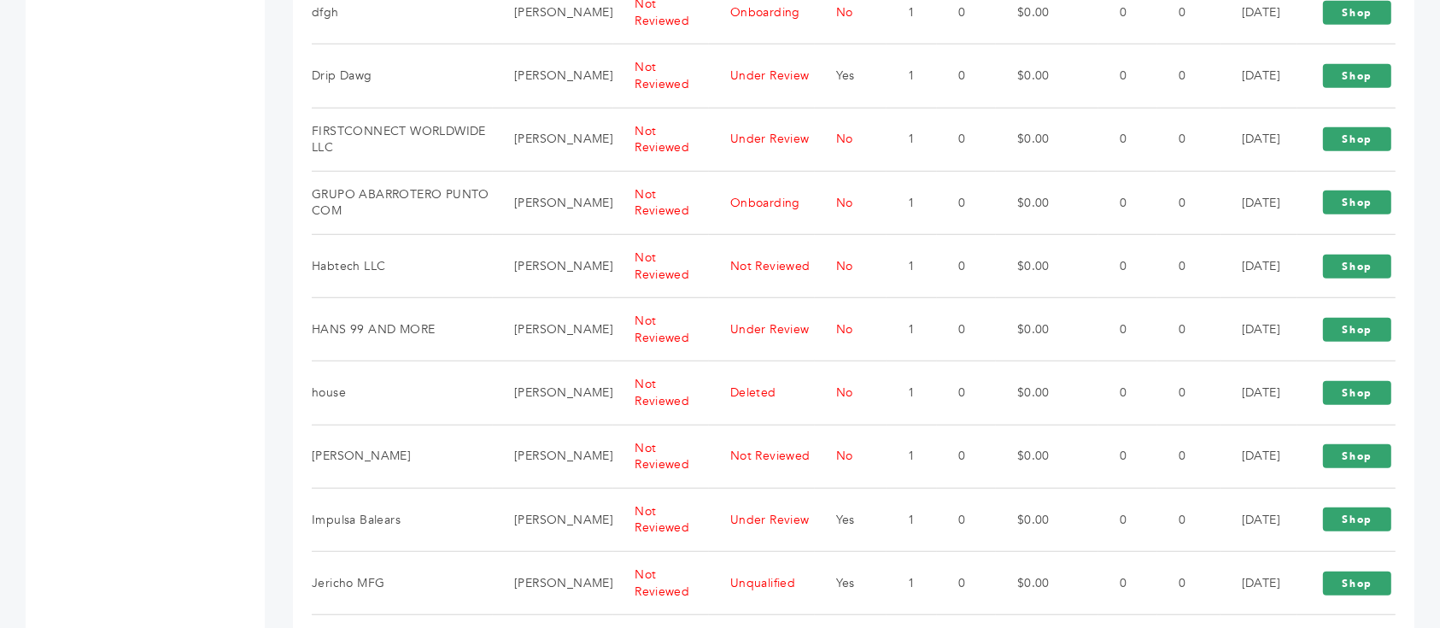
scroll to position [1367, 0]
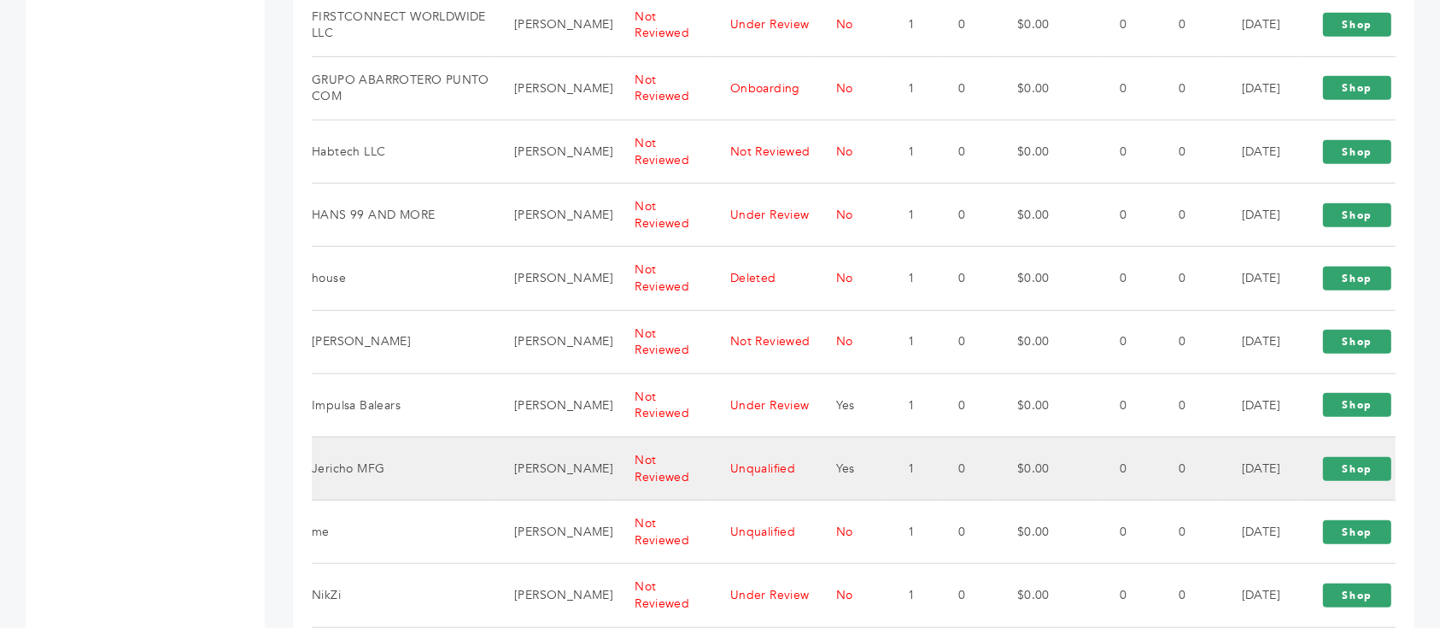
click at [1158, 437] on td "0" at bounding box center [1189, 468] width 63 height 63
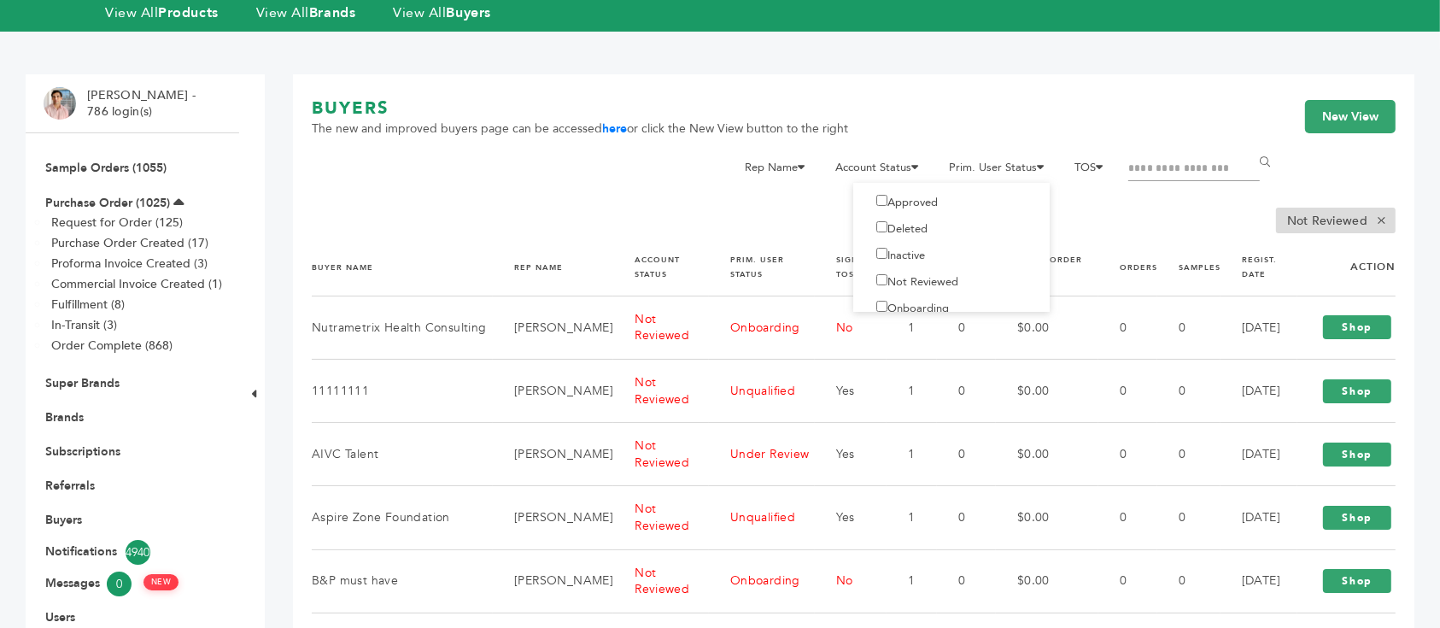
click at [924, 274] on label "Not Reviewed" at bounding box center [912, 281] width 92 height 15
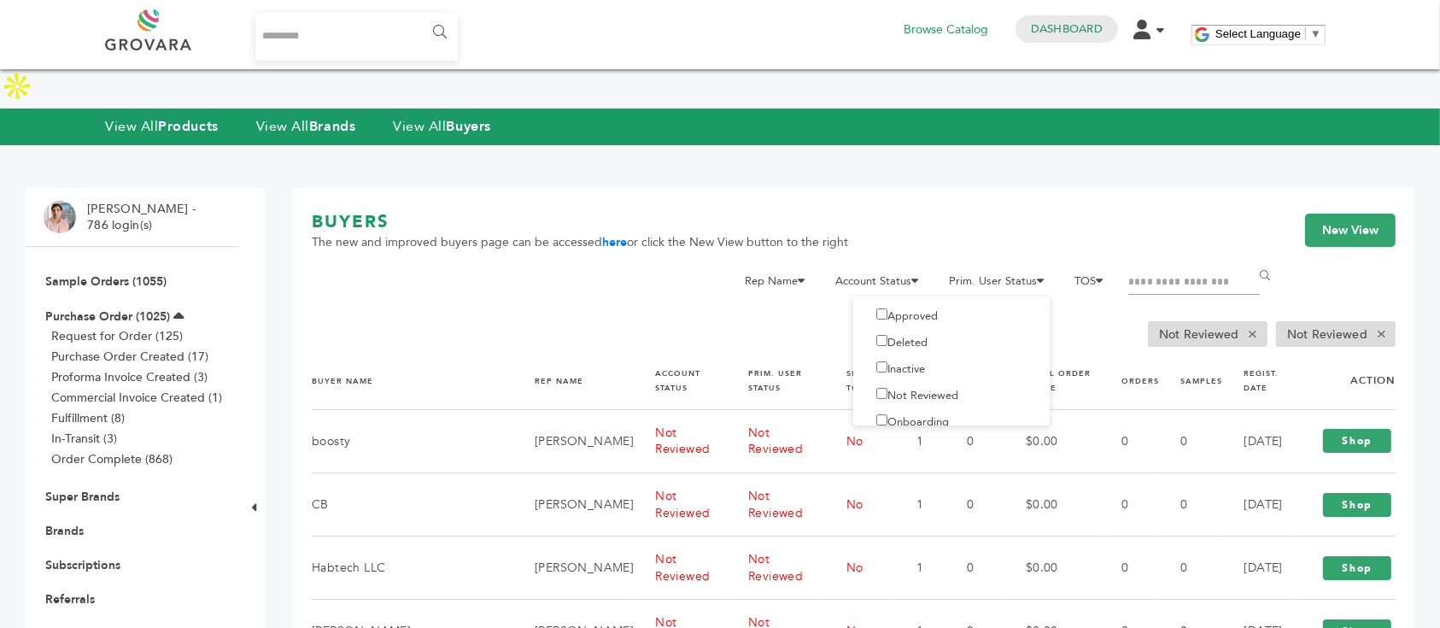
click at [885, 388] on label "Not Reviewed" at bounding box center [912, 395] width 92 height 15
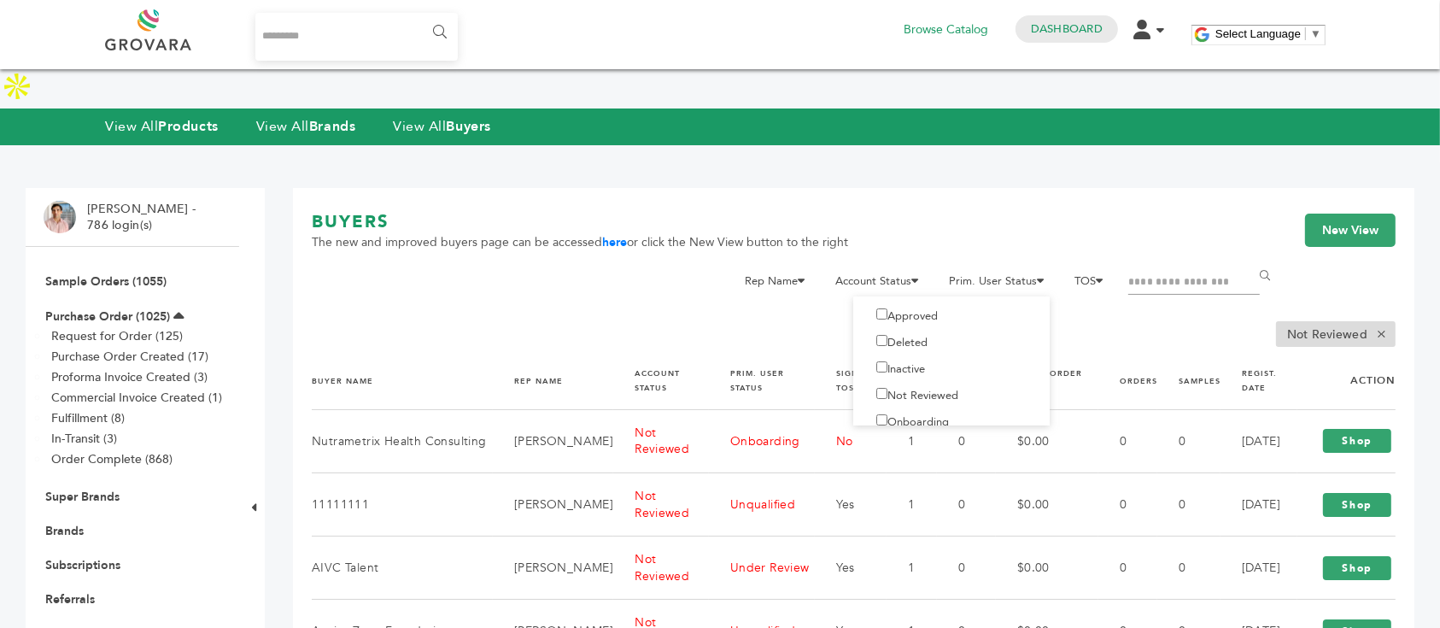
scroll to position [91, 0]
click at [918, 403] on label "Unqualified" at bounding box center [905, 410] width 78 height 15
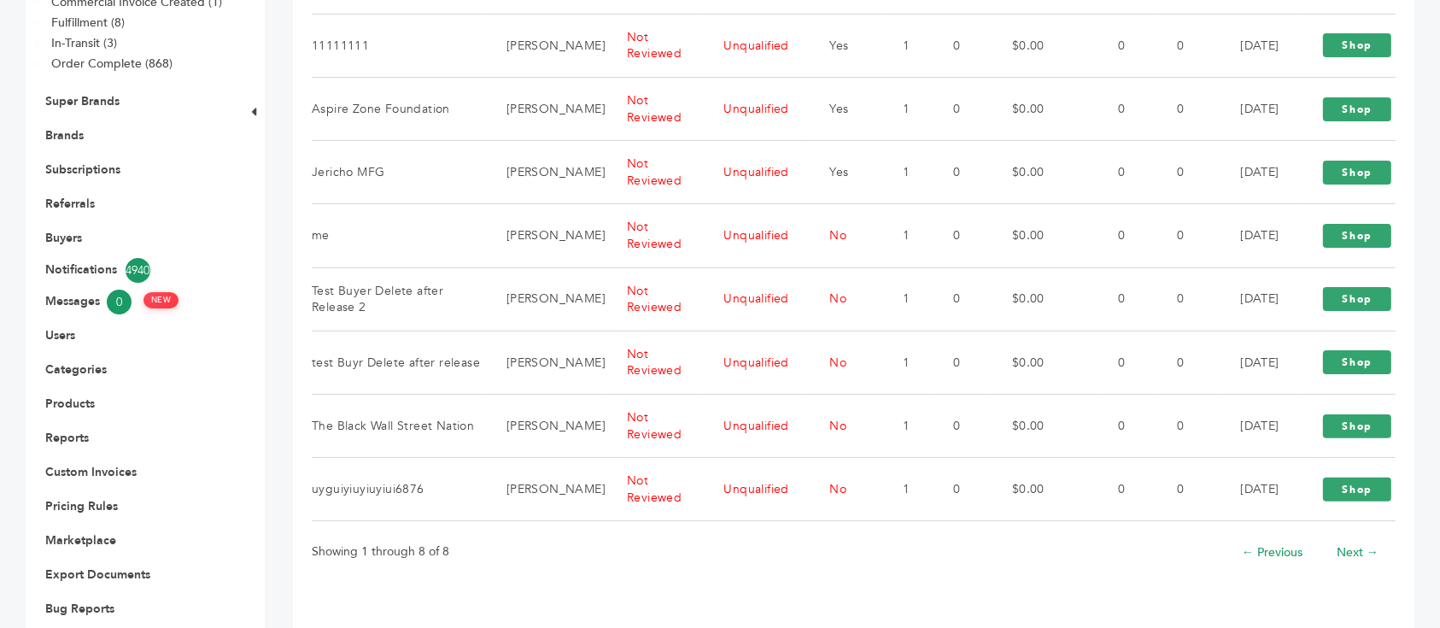
scroll to position [167, 0]
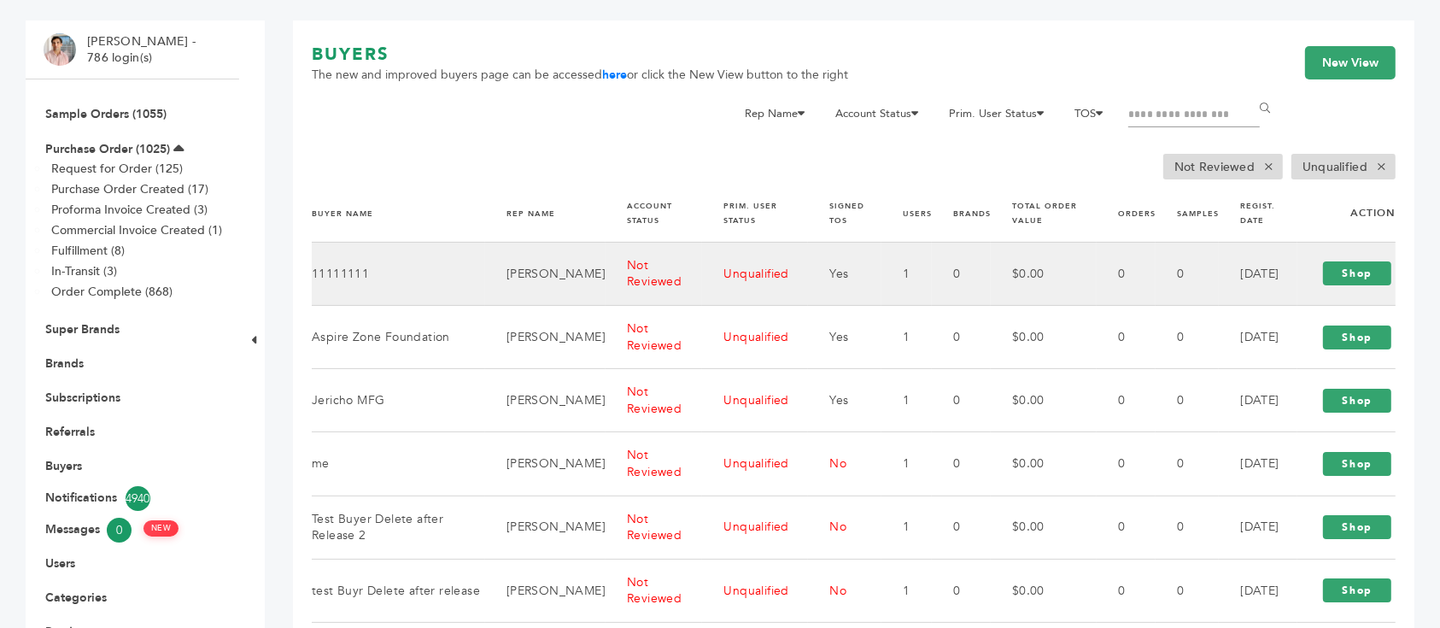
click at [588, 242] on td "Peter Groverman" at bounding box center [545, 273] width 120 height 63
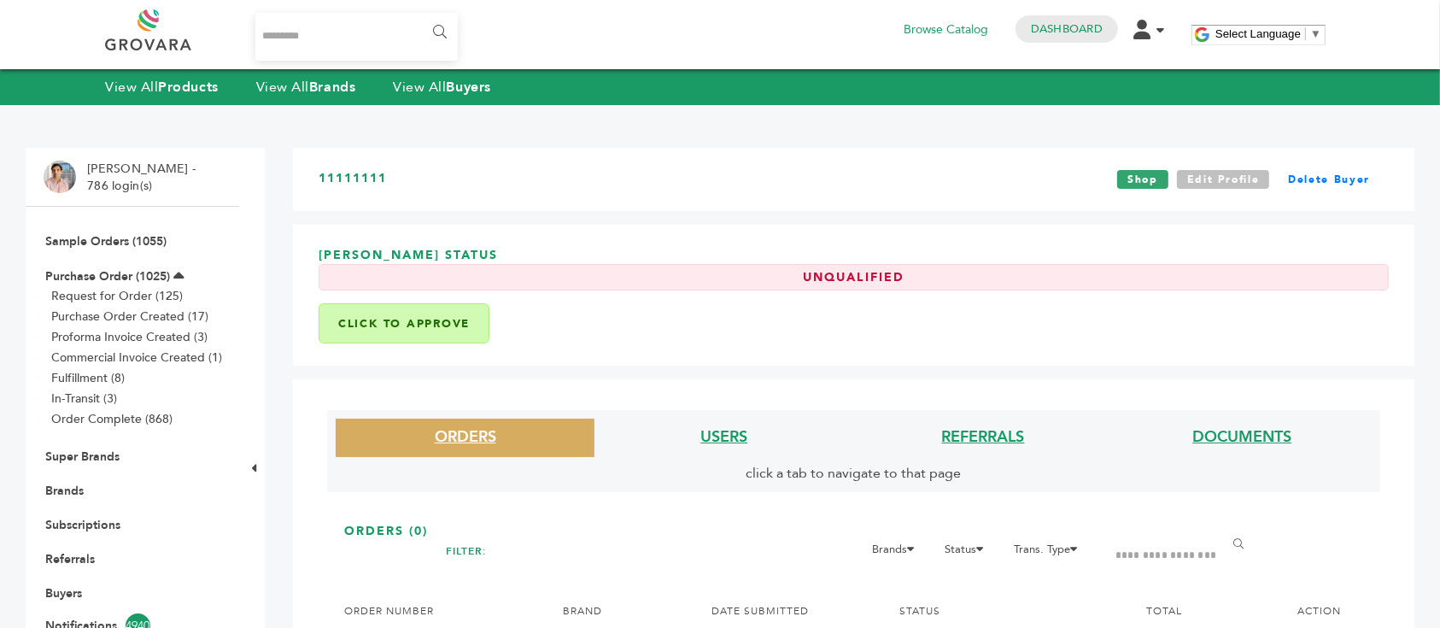
click at [1221, 182] on link "Edit Profile" at bounding box center [1223, 179] width 93 height 19
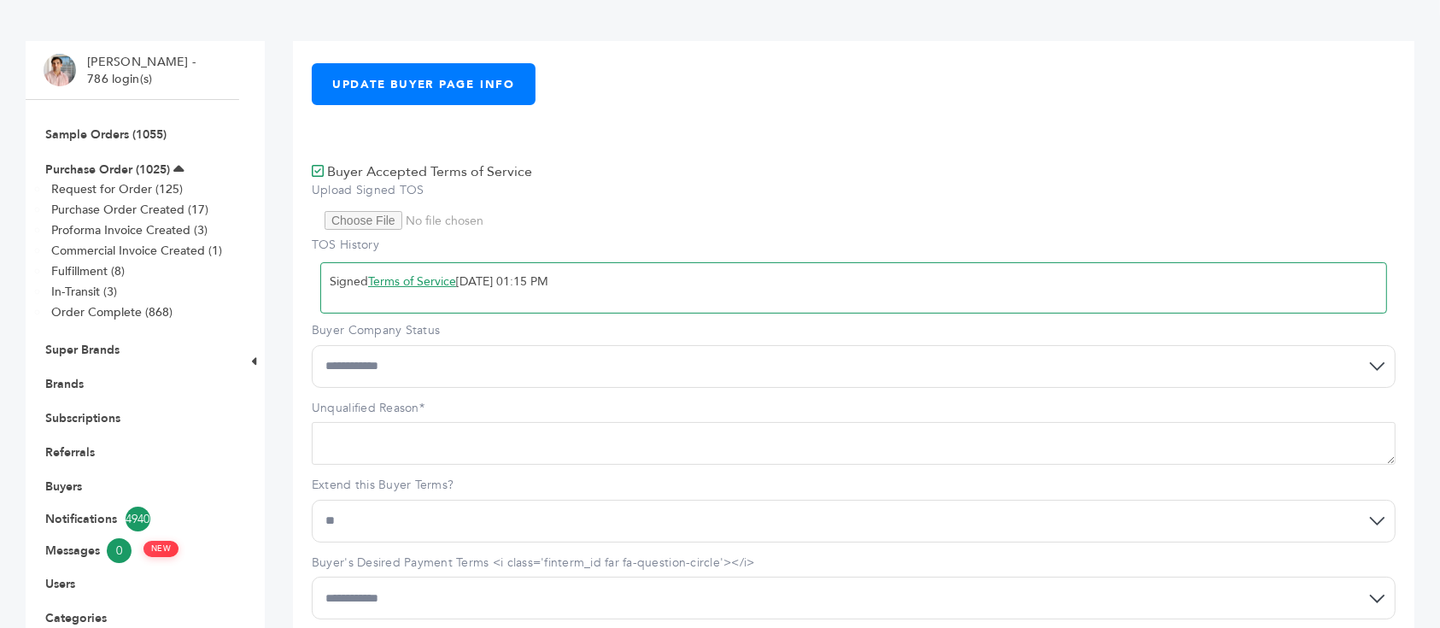
scroll to position [227, 0]
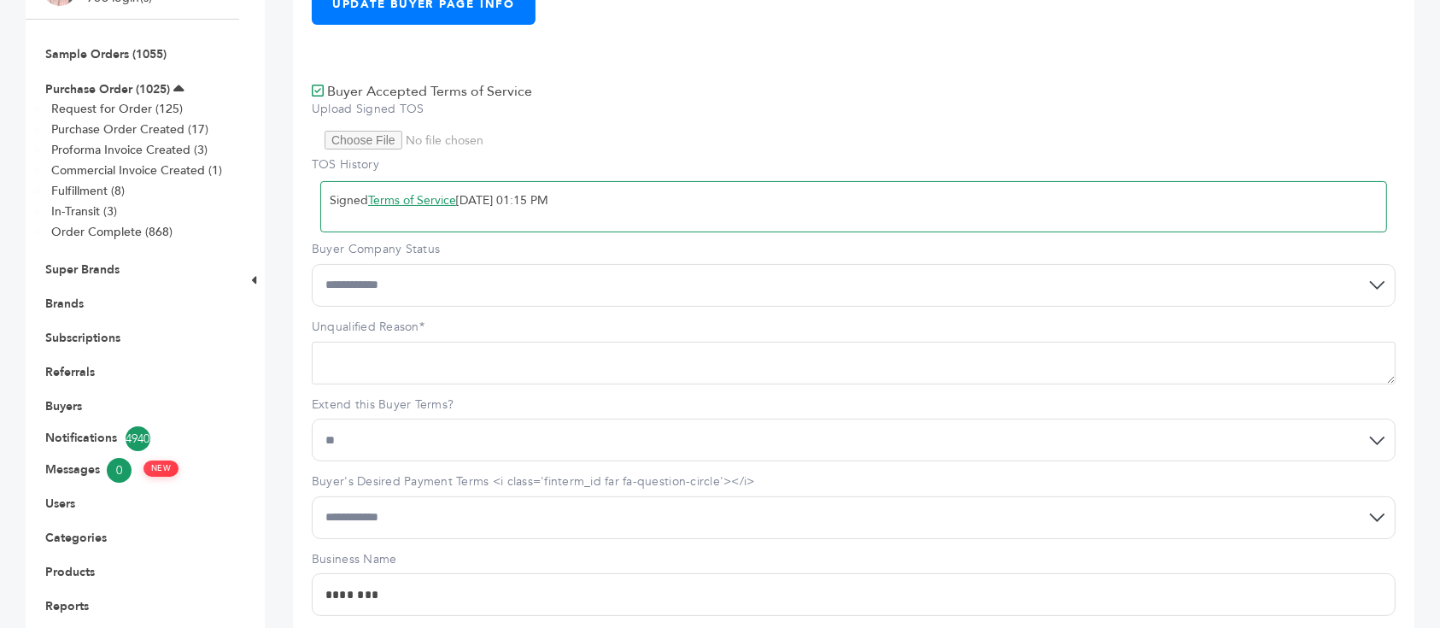
click at [466, 264] on select "**********" at bounding box center [854, 285] width 1084 height 43
select select "*"
click at [312, 264] on select "**********" at bounding box center [854, 285] width 1084 height 43
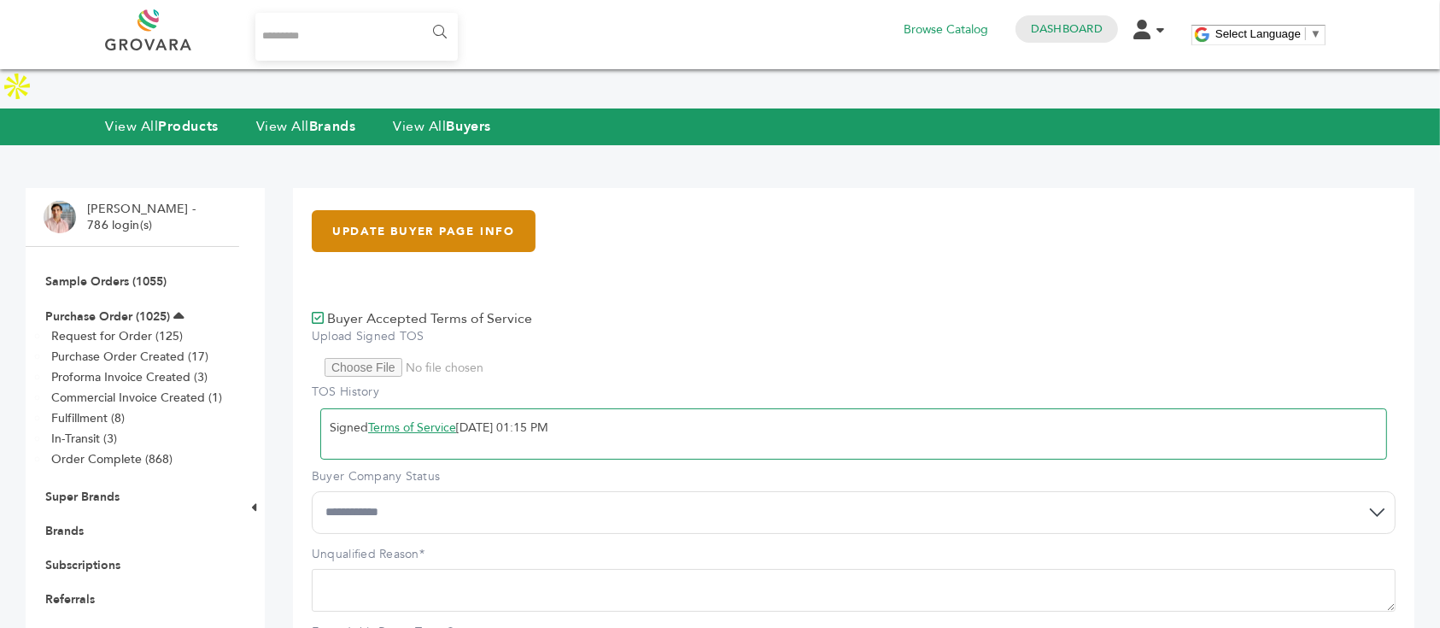
click at [485, 210] on link "UPDATE BUYER PAGE INFO" at bounding box center [424, 231] width 224 height 42
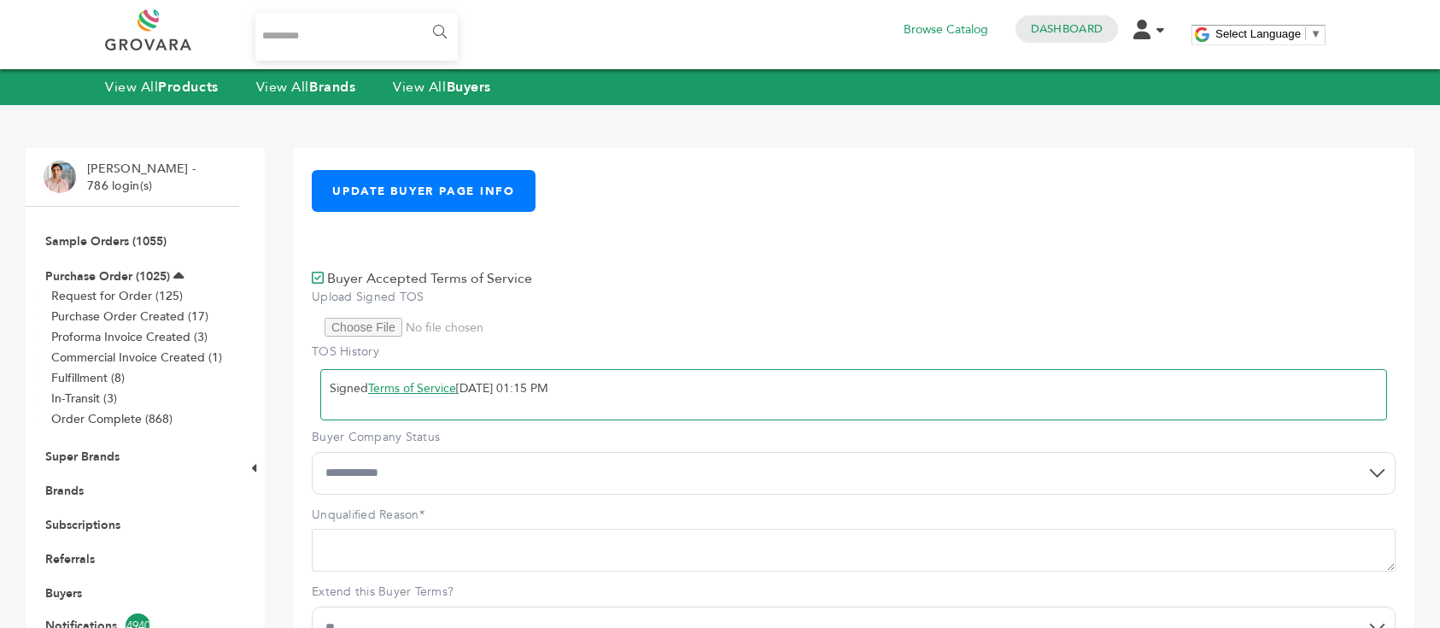
select select "*"
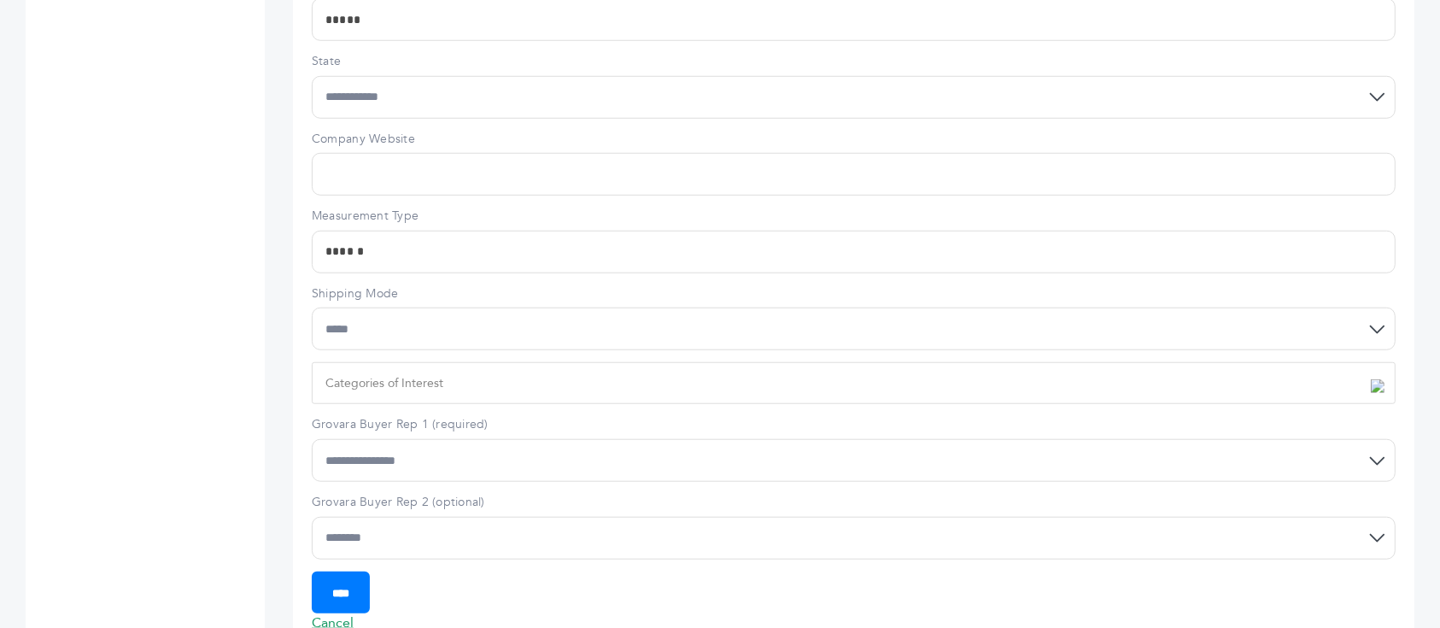
scroll to position [1433, 0]
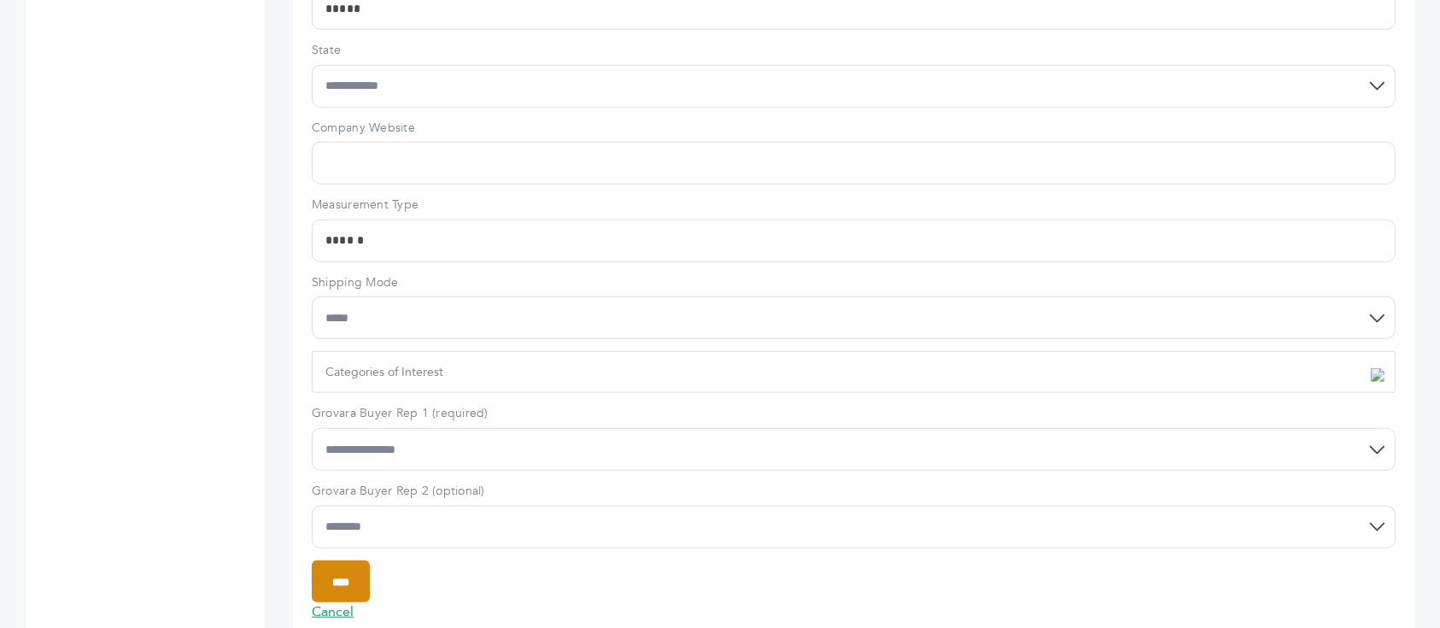
click at [359, 560] on input "****" at bounding box center [341, 581] width 58 height 42
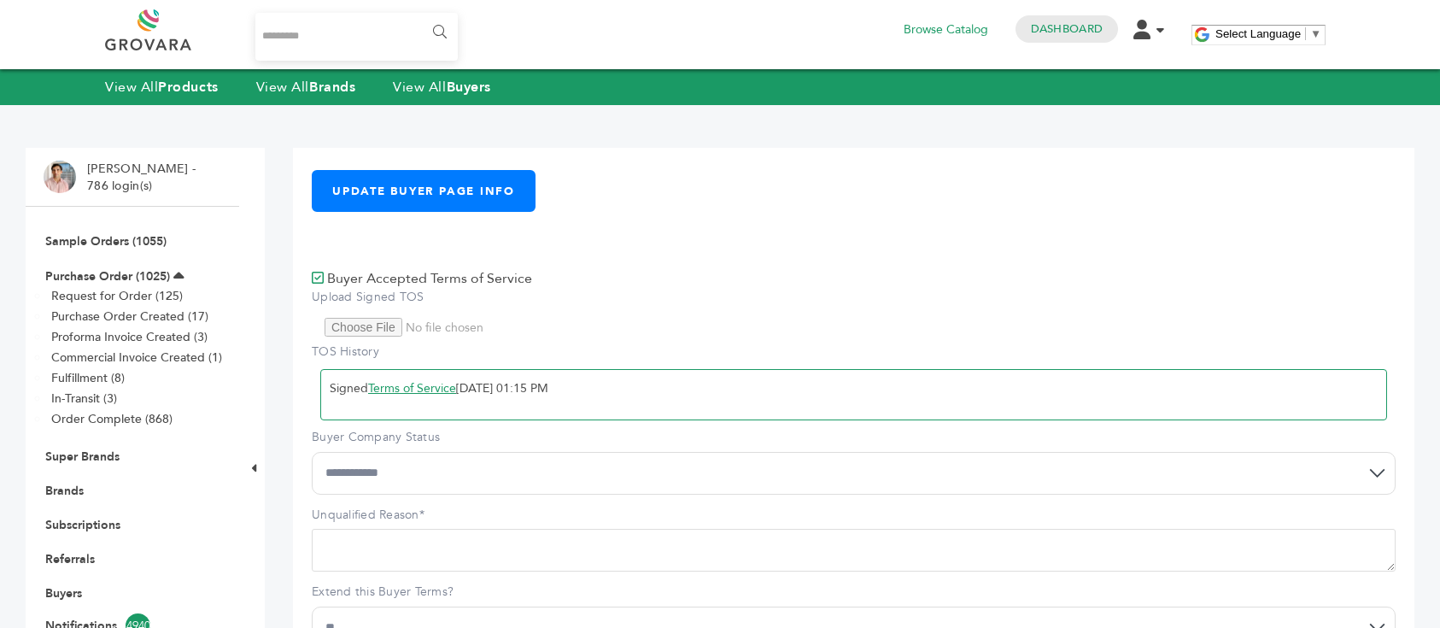
select select "*"
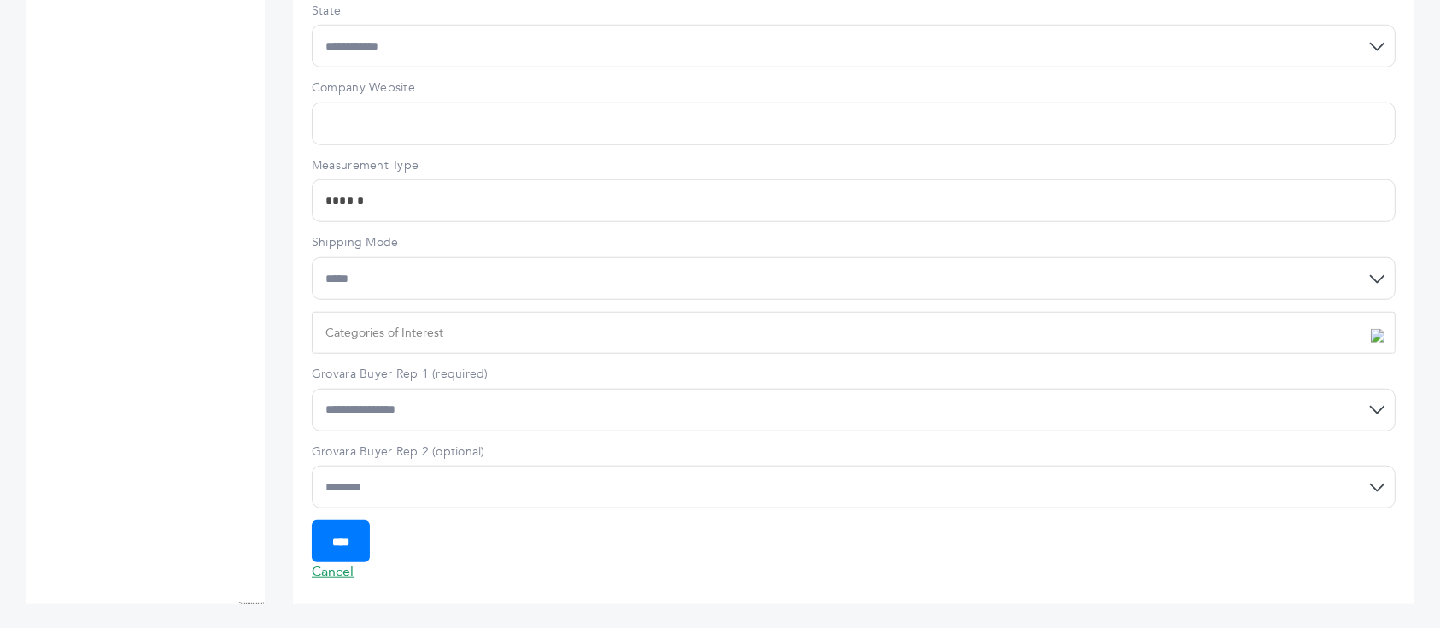
scroll to position [1433, 0]
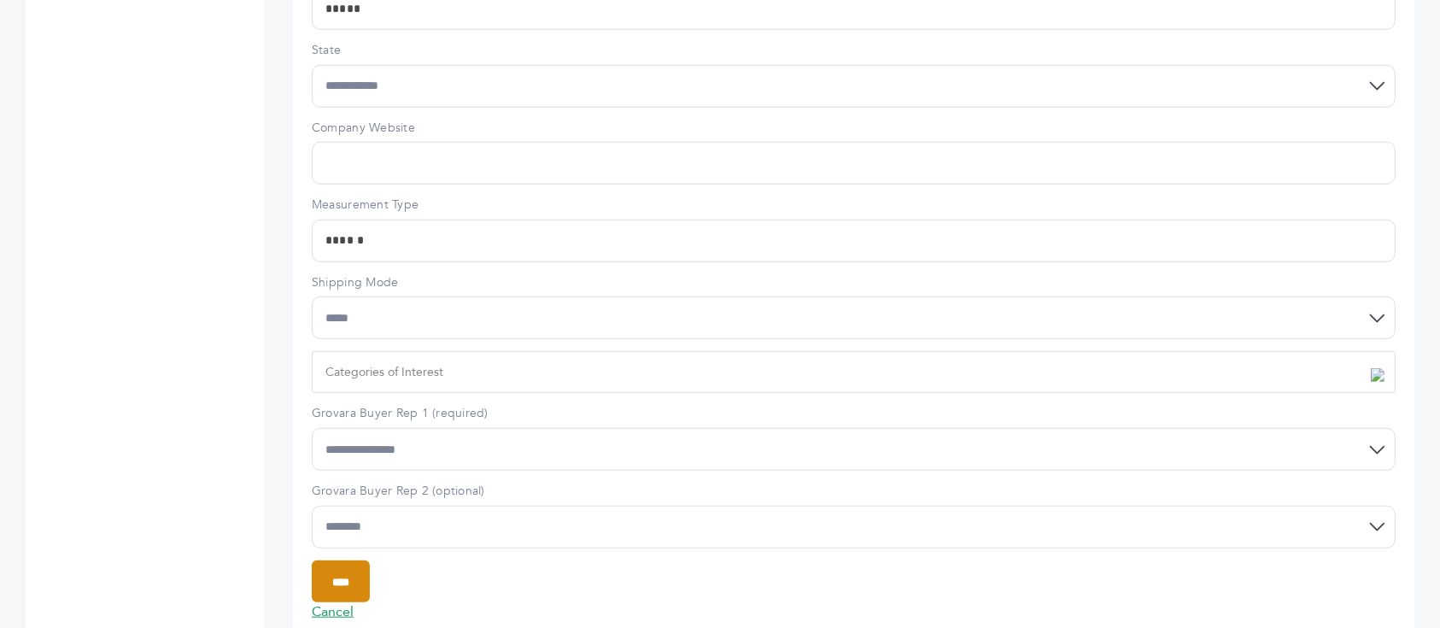
click at [349, 560] on input "****" at bounding box center [341, 581] width 58 height 42
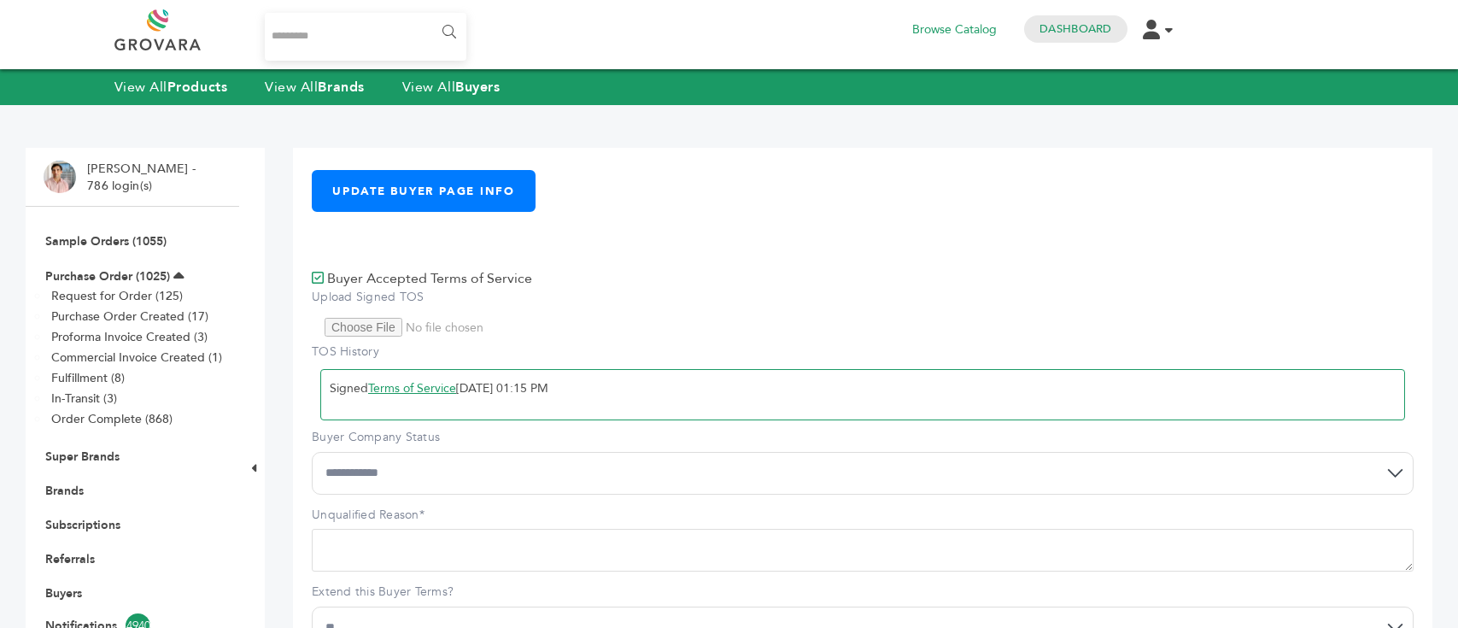
select select "*"
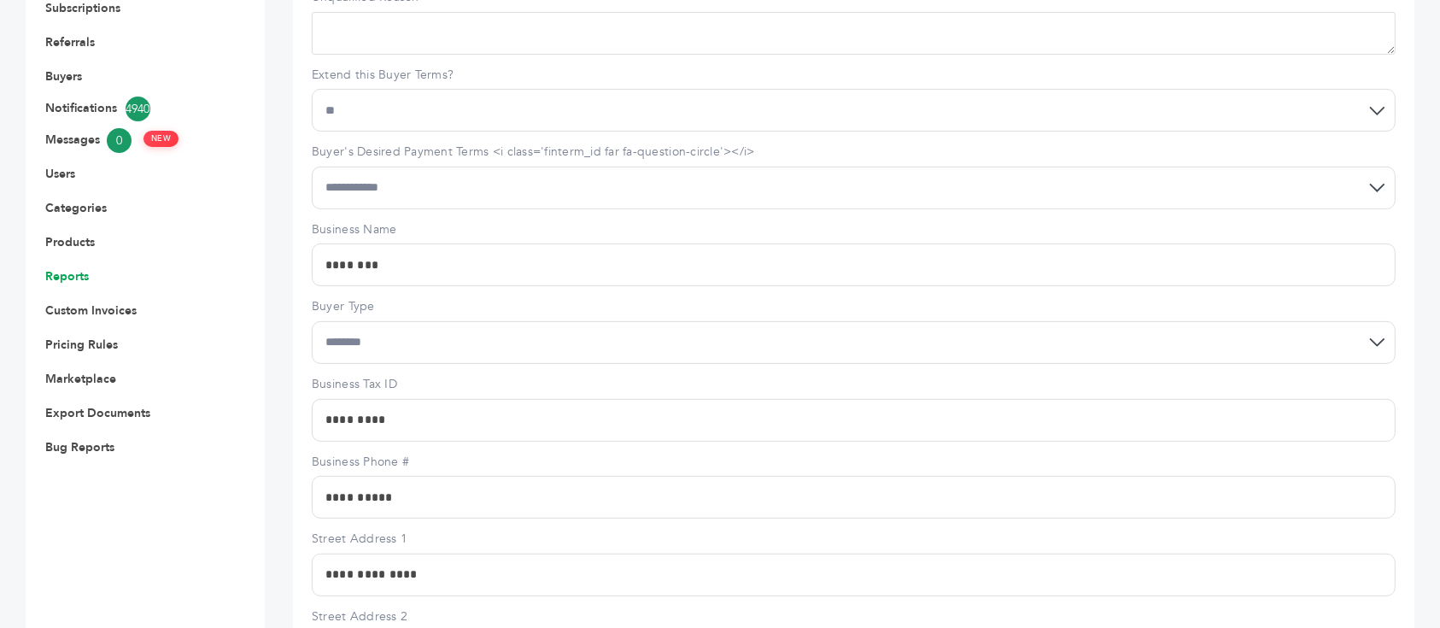
scroll to position [521, 0]
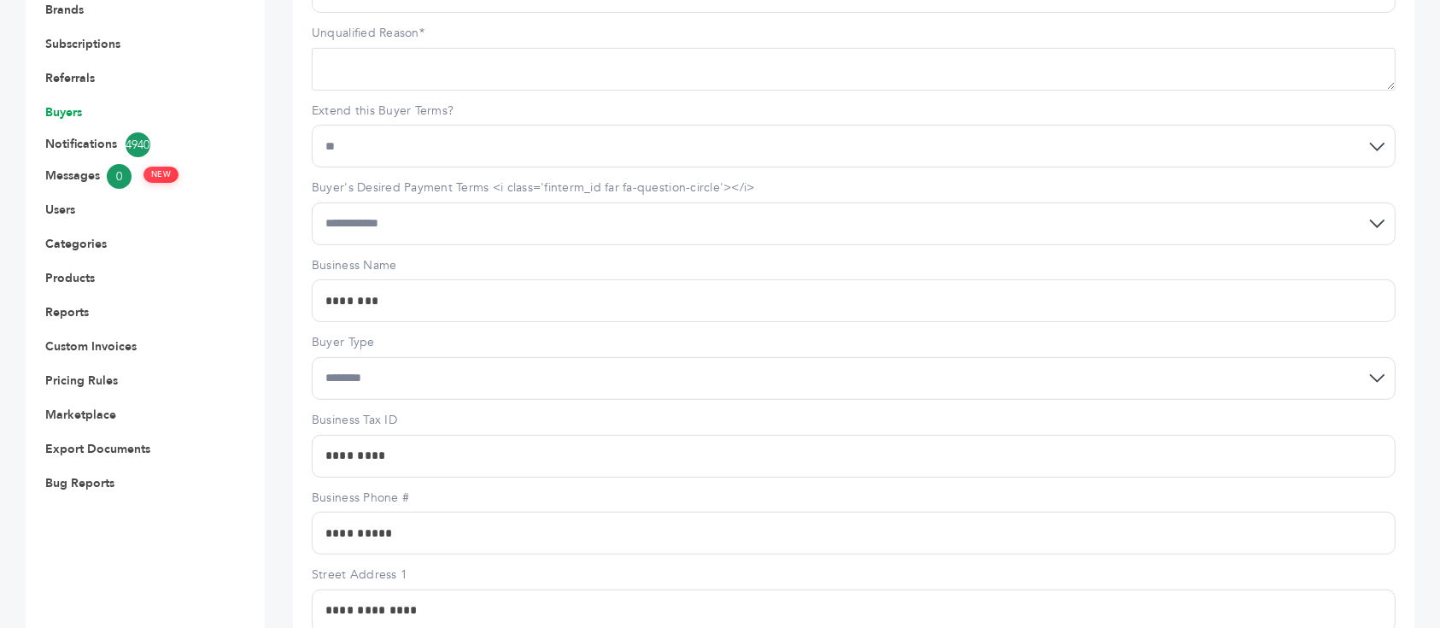
click at [60, 104] on link "Buyers" at bounding box center [63, 112] width 37 height 16
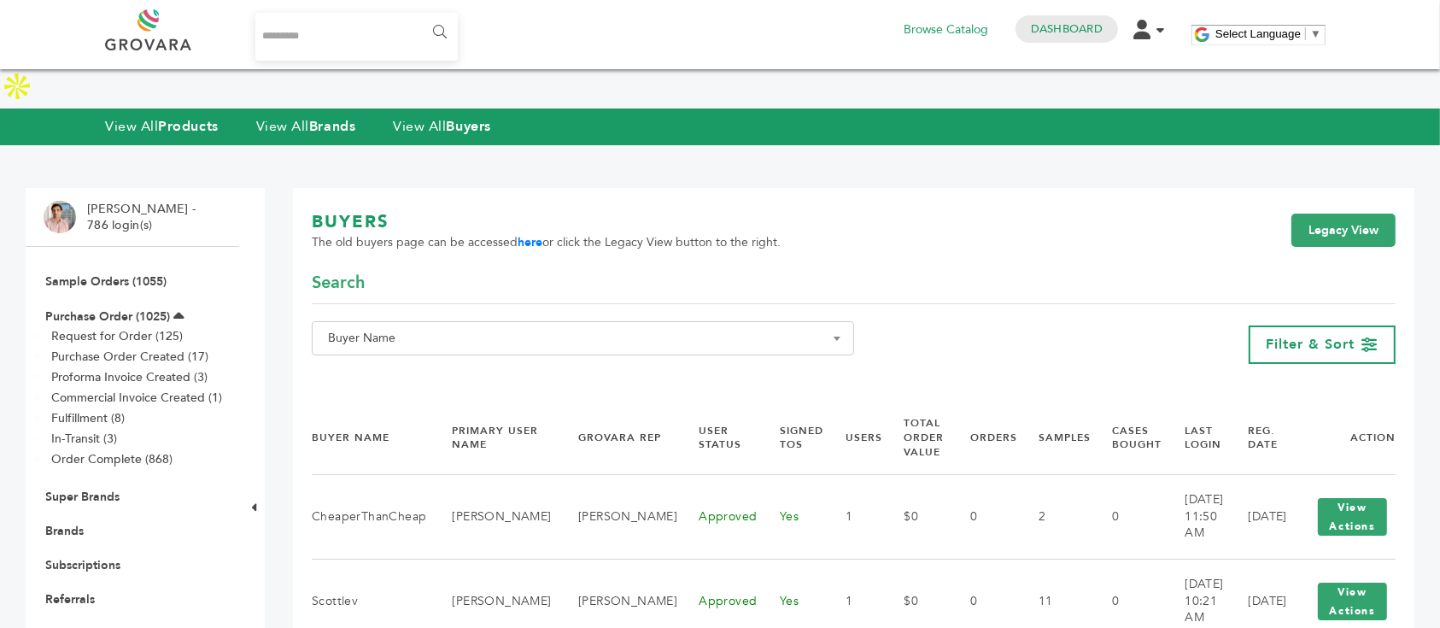
scroll to position [114, 0]
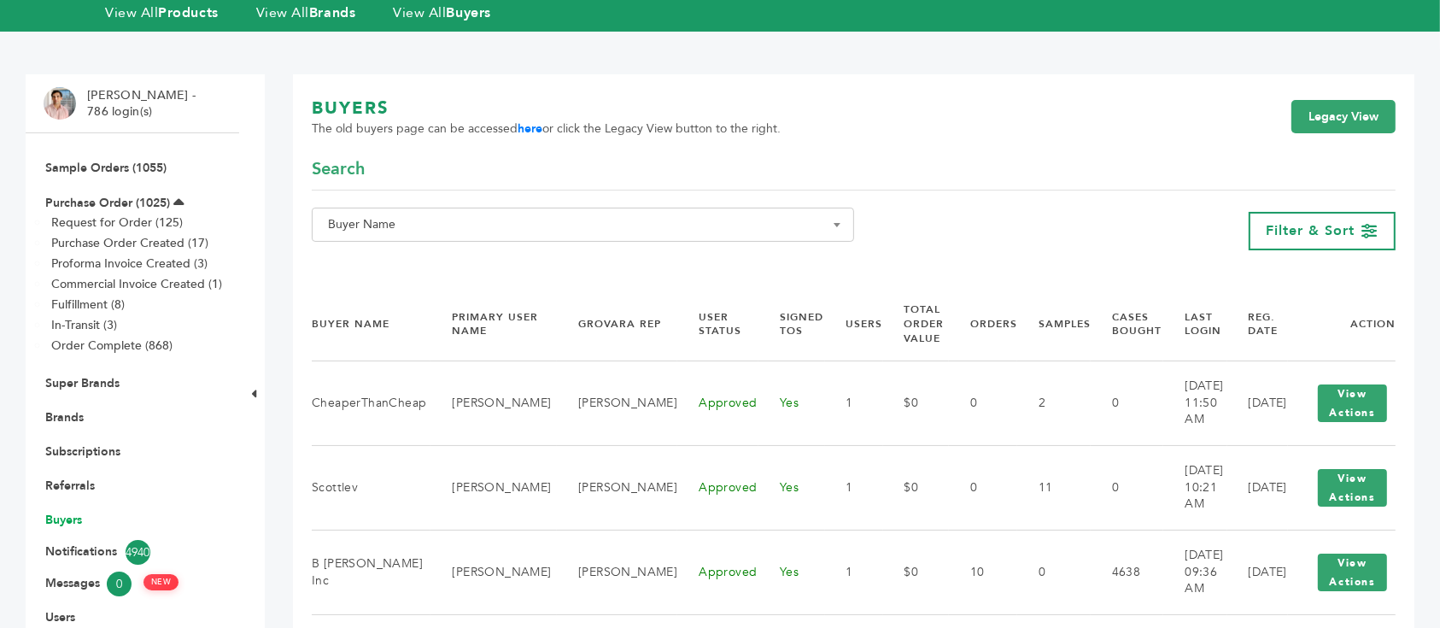
click at [60, 512] on link "Buyers" at bounding box center [63, 520] width 37 height 16
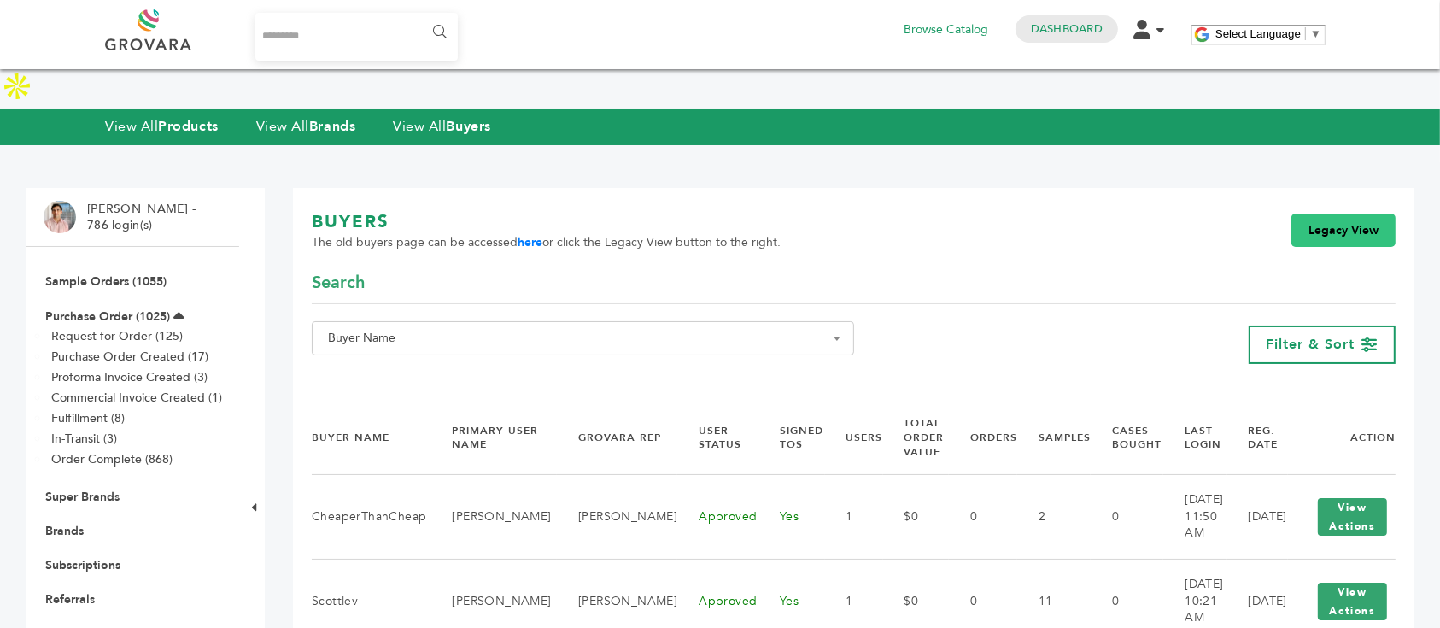
click at [1322, 214] on link "Legacy View" at bounding box center [1344, 231] width 104 height 34
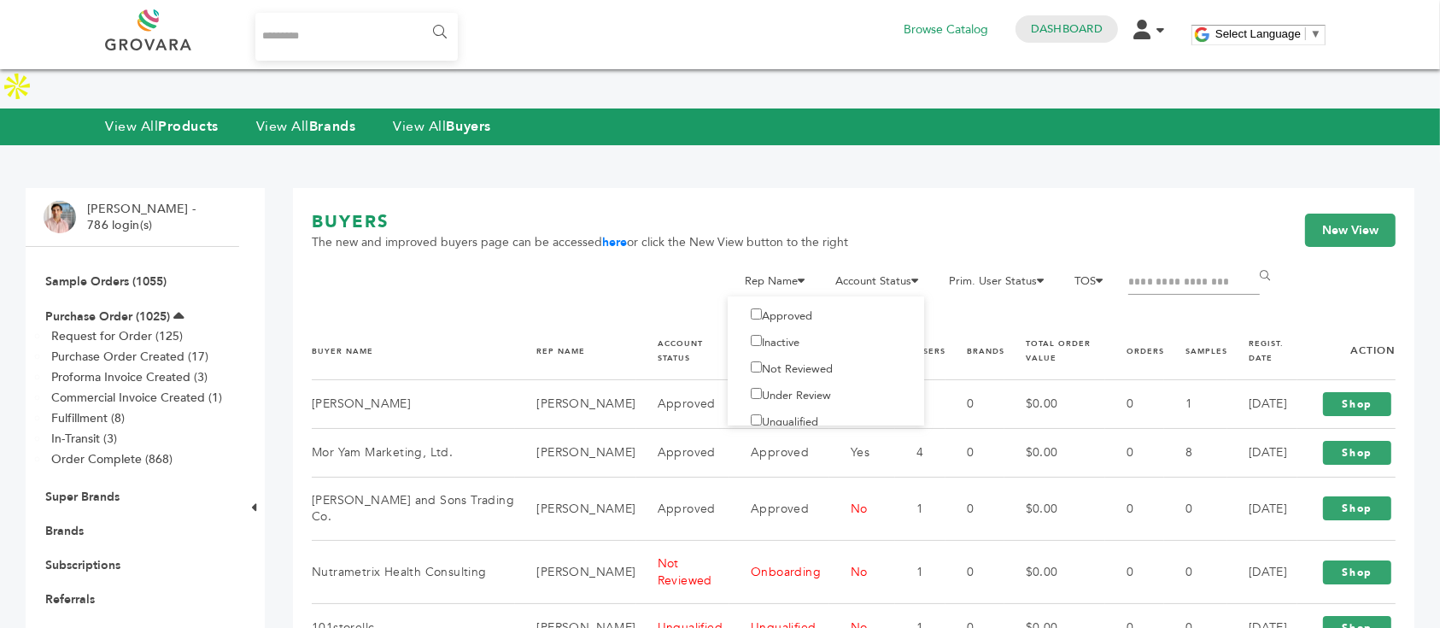
click at [797, 361] on label "Not Reviewed" at bounding box center [787, 368] width 92 height 15
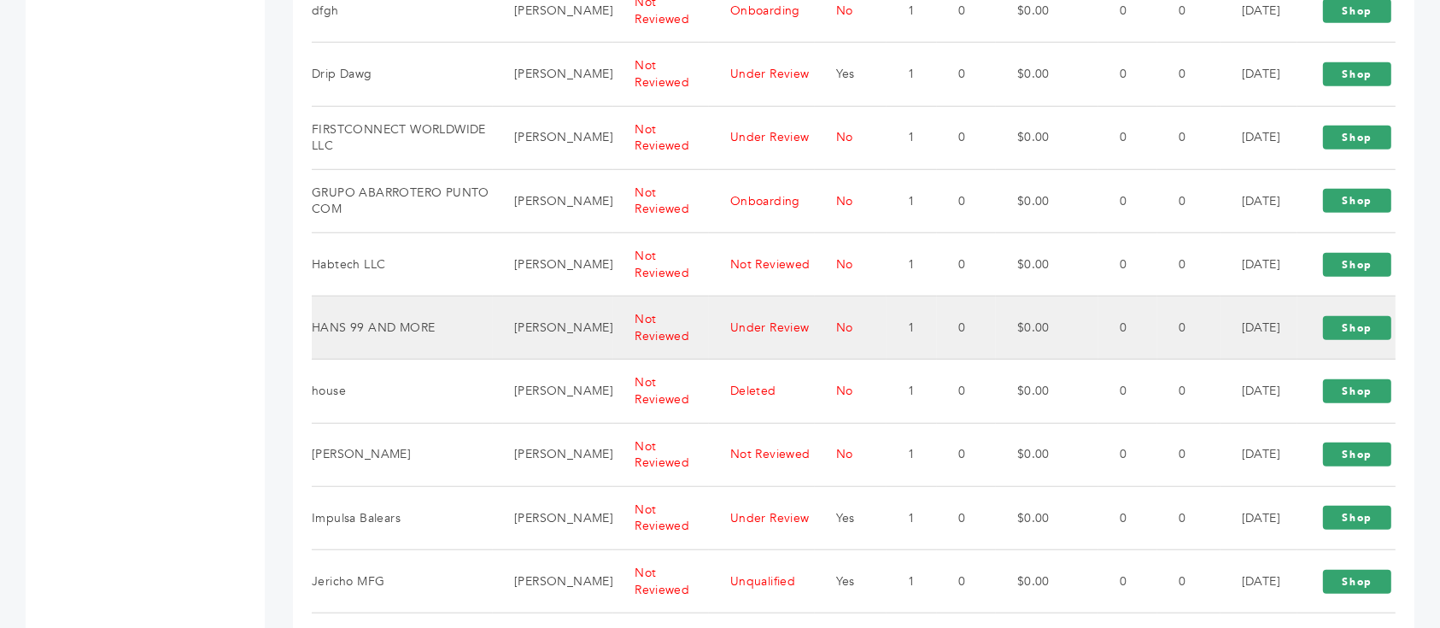
scroll to position [1428, 0]
